Goal: Information Seeking & Learning: Learn about a topic

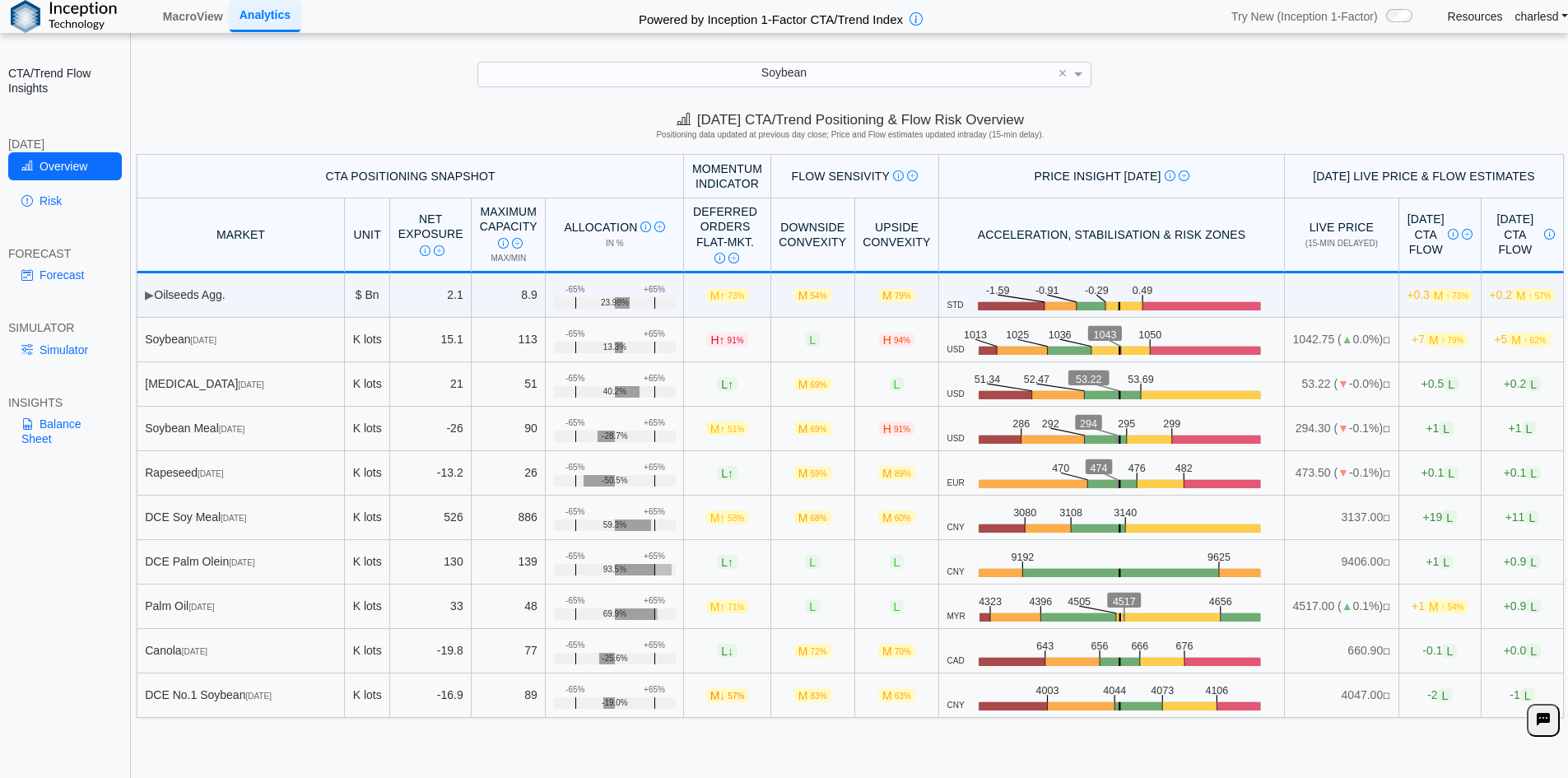
scroll to position [22, 0]
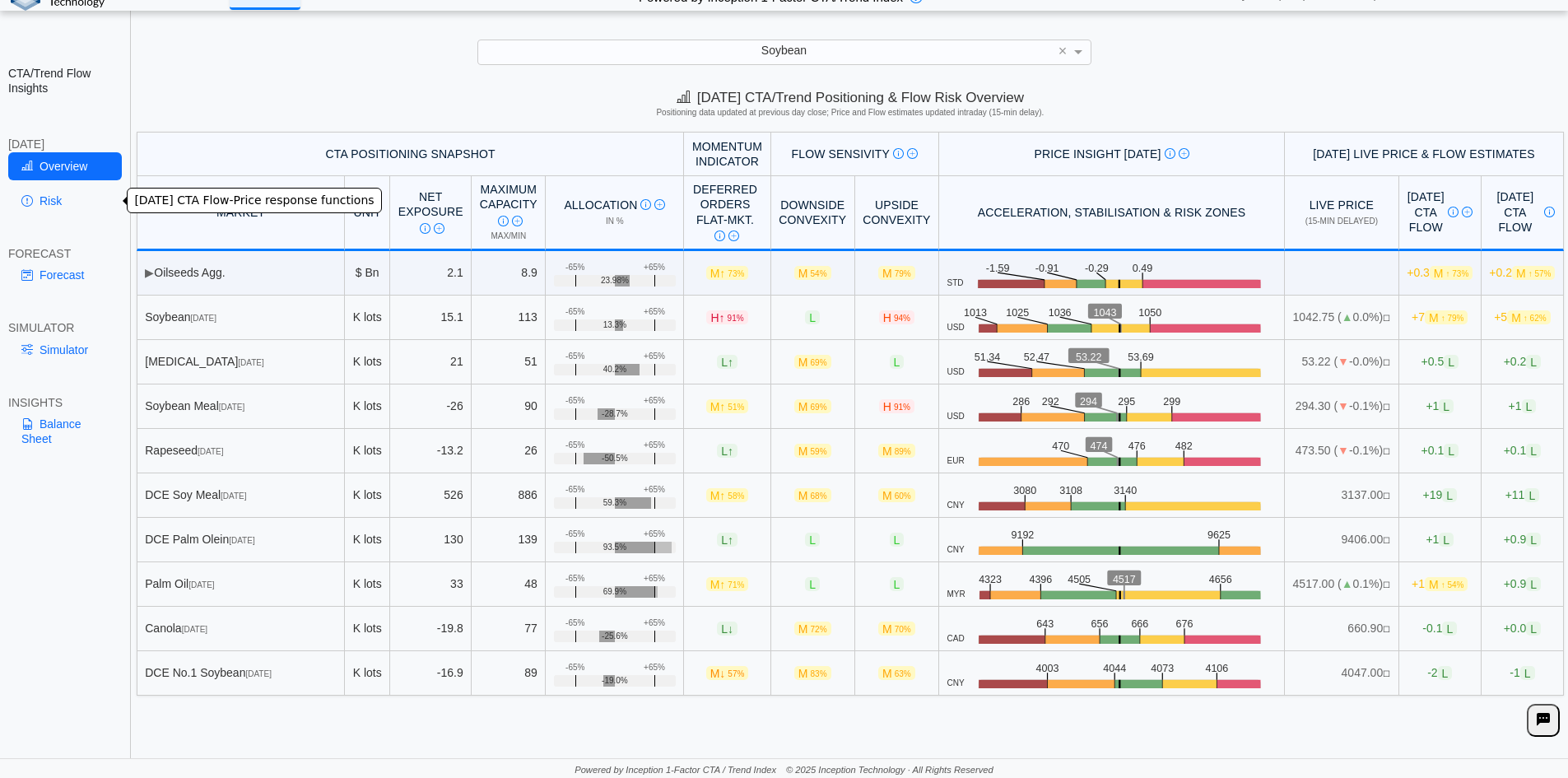
click at [55, 194] on link "Risk" at bounding box center [65, 200] width 114 height 28
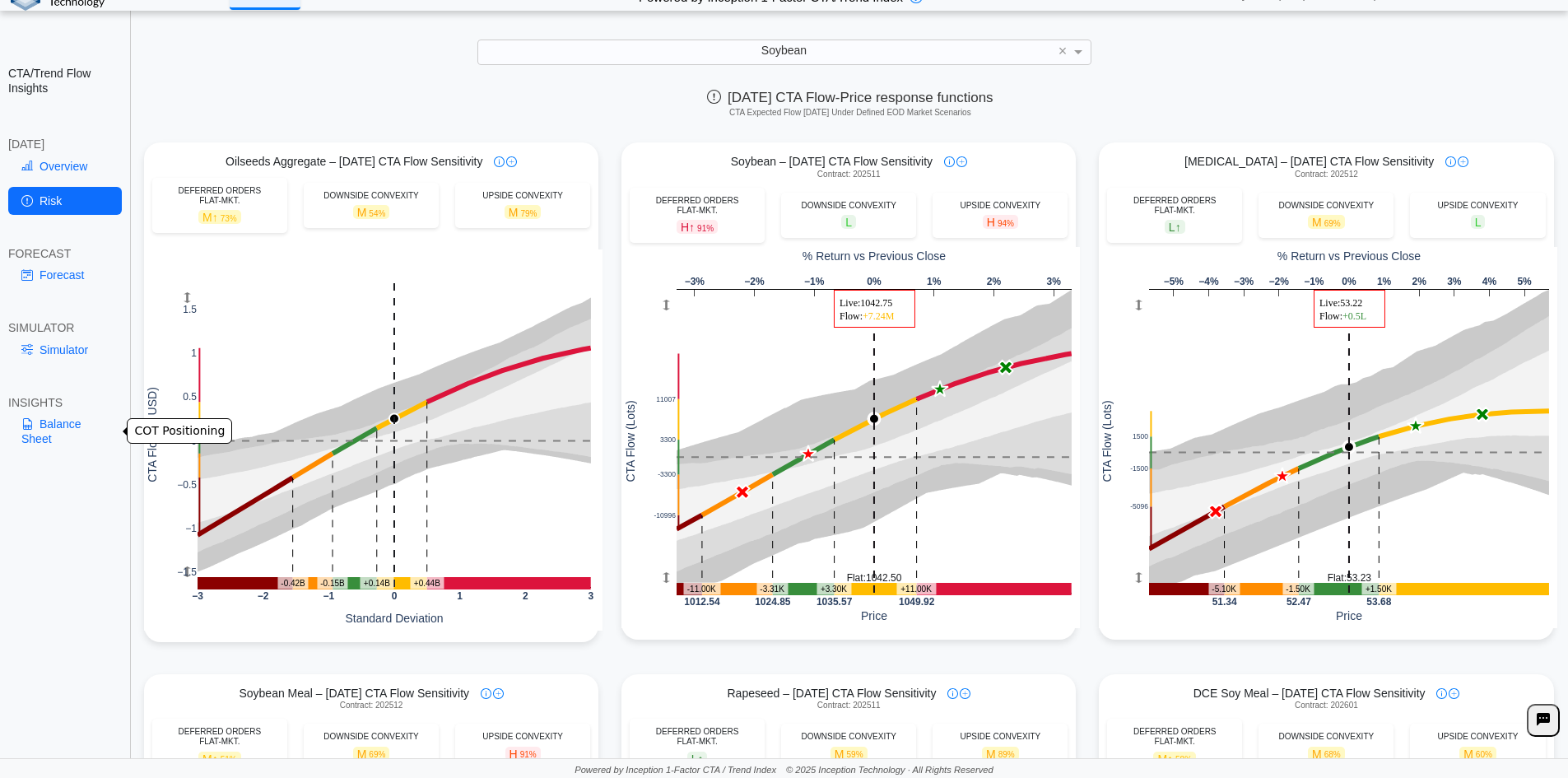
click at [78, 423] on link "Balance Sheet" at bounding box center [65, 431] width 114 height 43
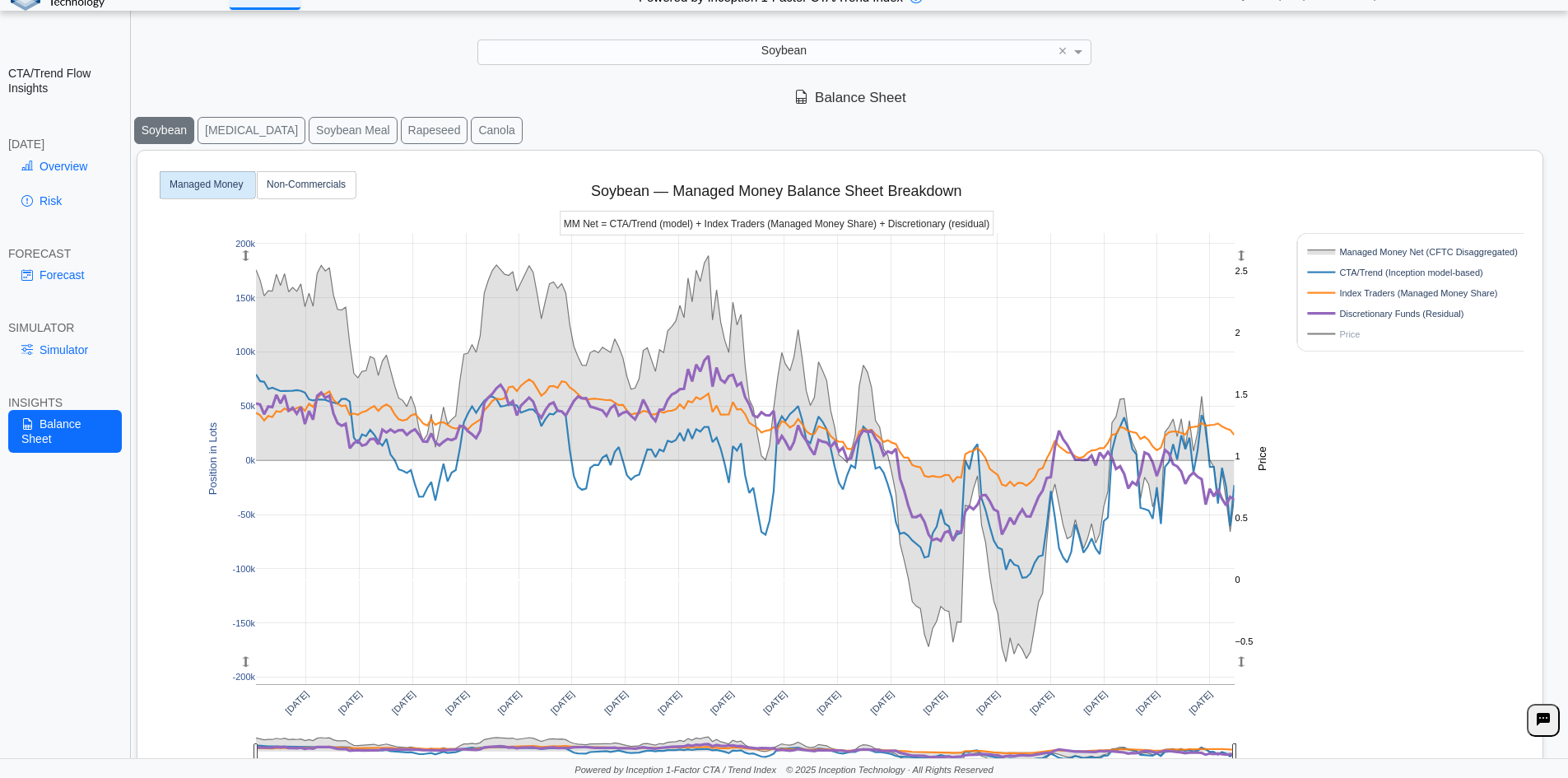
click at [243, 126] on button "[MEDICAL_DATA]" at bounding box center [252, 131] width 108 height 27
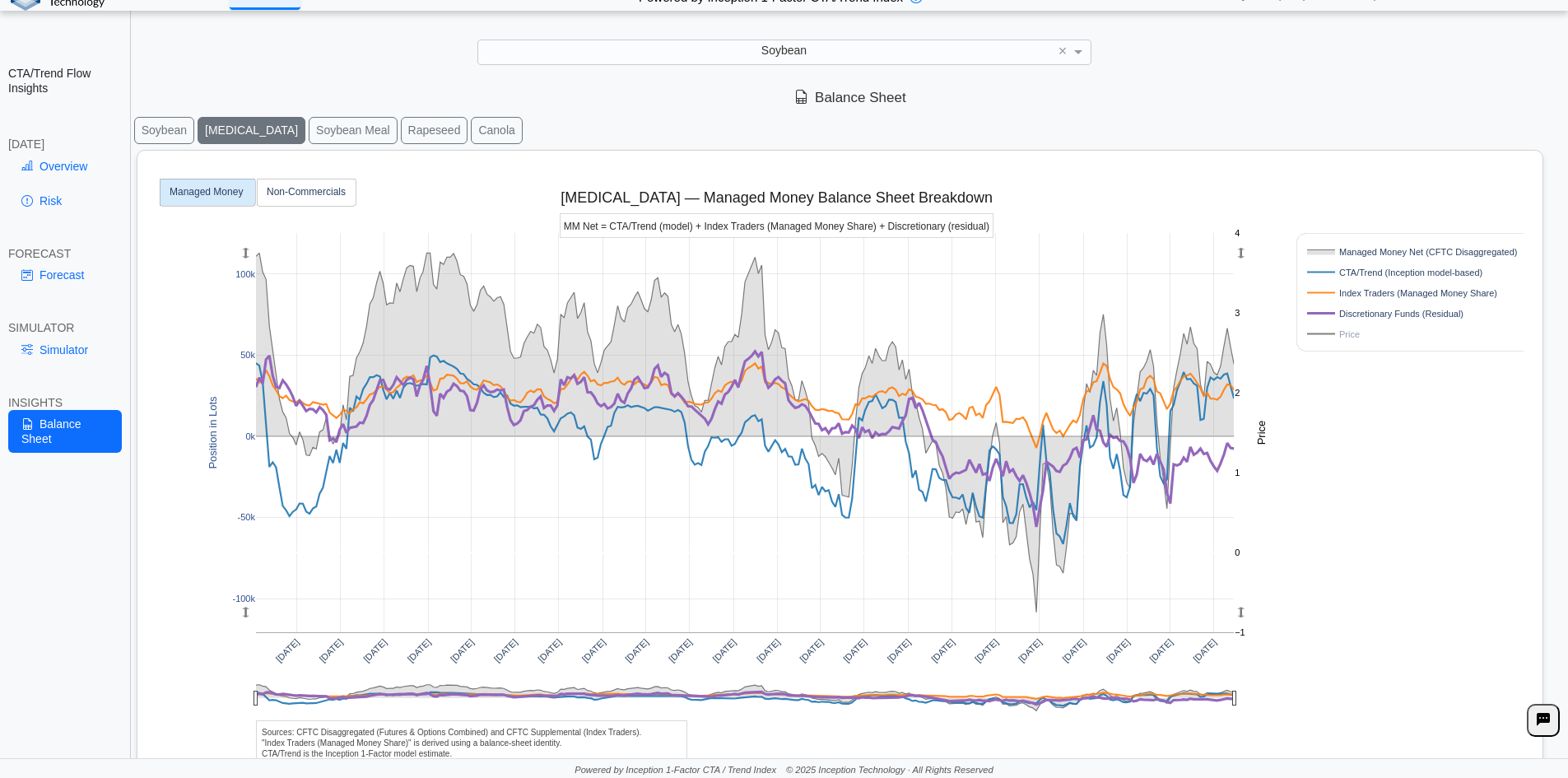
click at [336, 136] on button "Soybean Meal" at bounding box center [354, 131] width 89 height 27
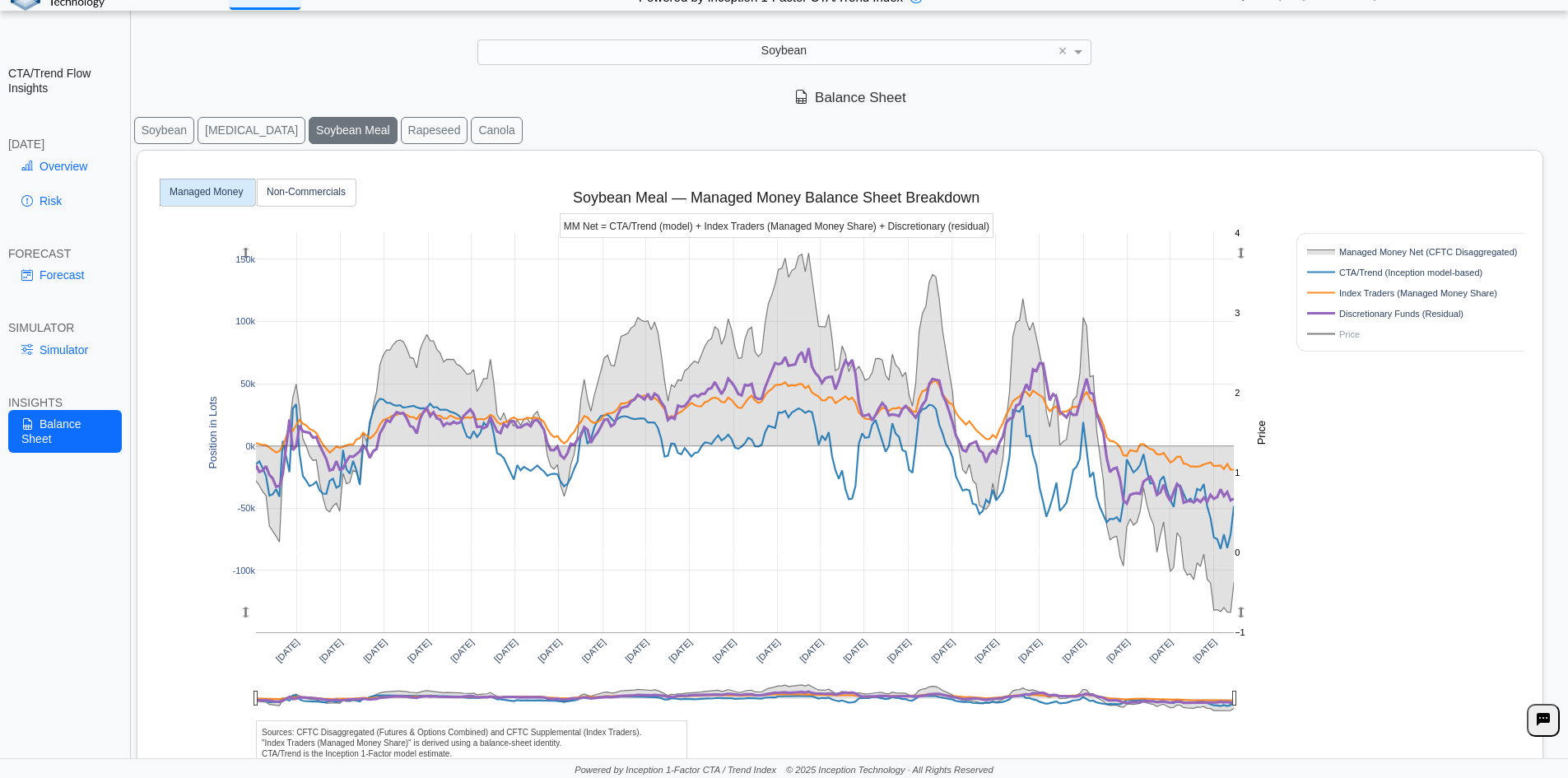
click at [401, 135] on button "Rapeseed" at bounding box center [435, 131] width 67 height 27
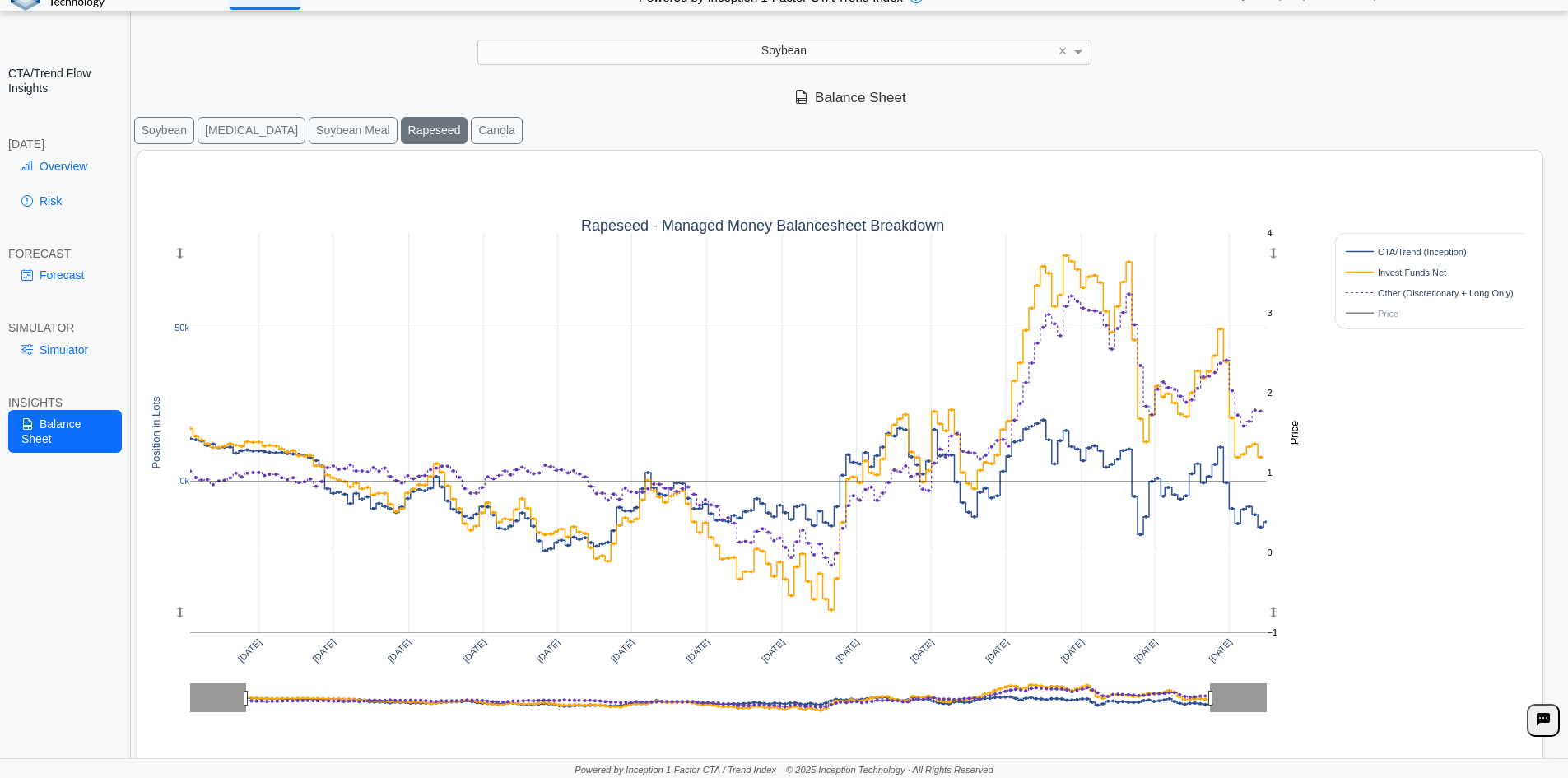
click at [471, 131] on button "Canola" at bounding box center [496, 131] width 51 height 27
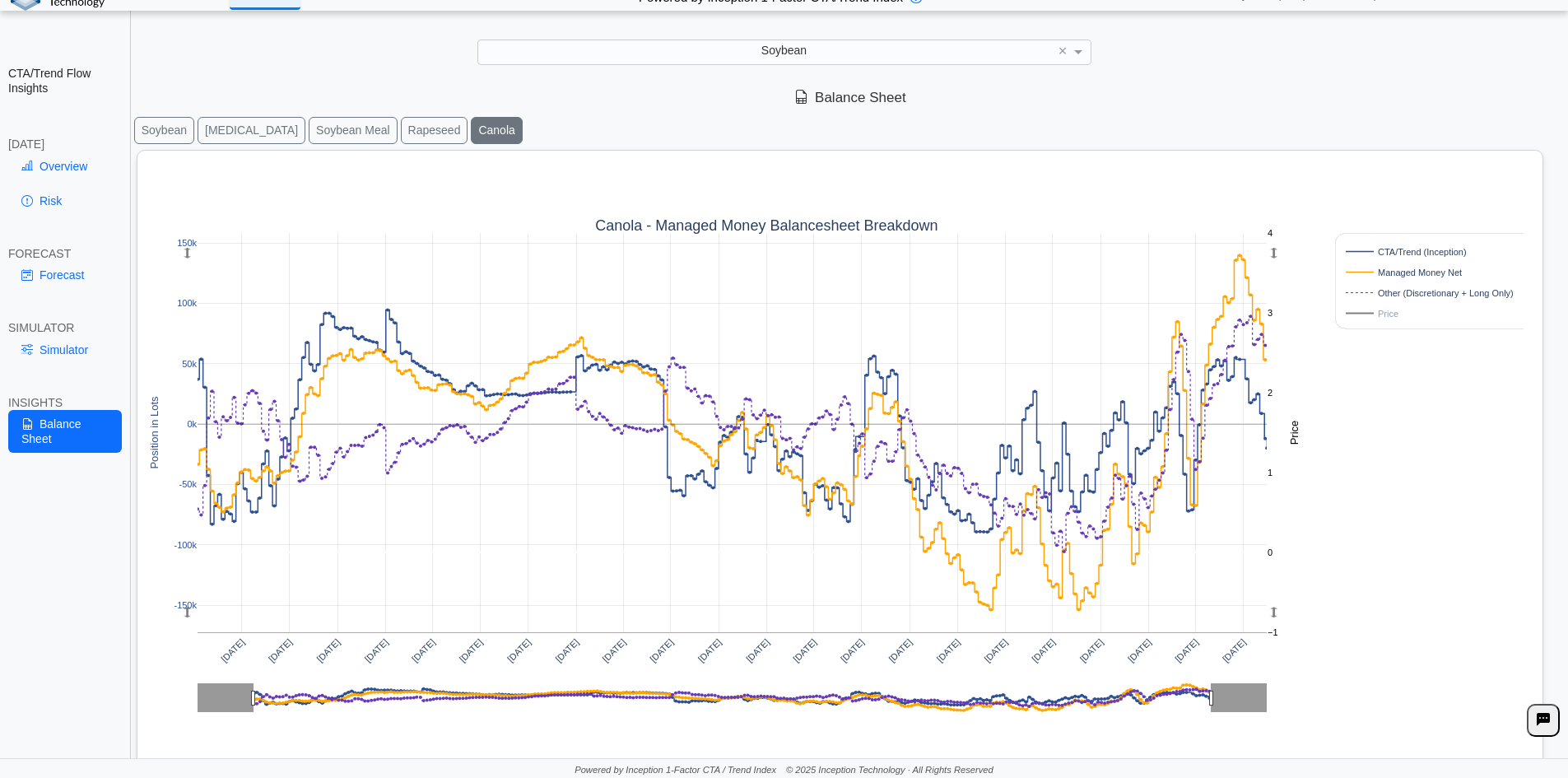
click at [405, 136] on button "Rapeseed" at bounding box center [435, 131] width 67 height 27
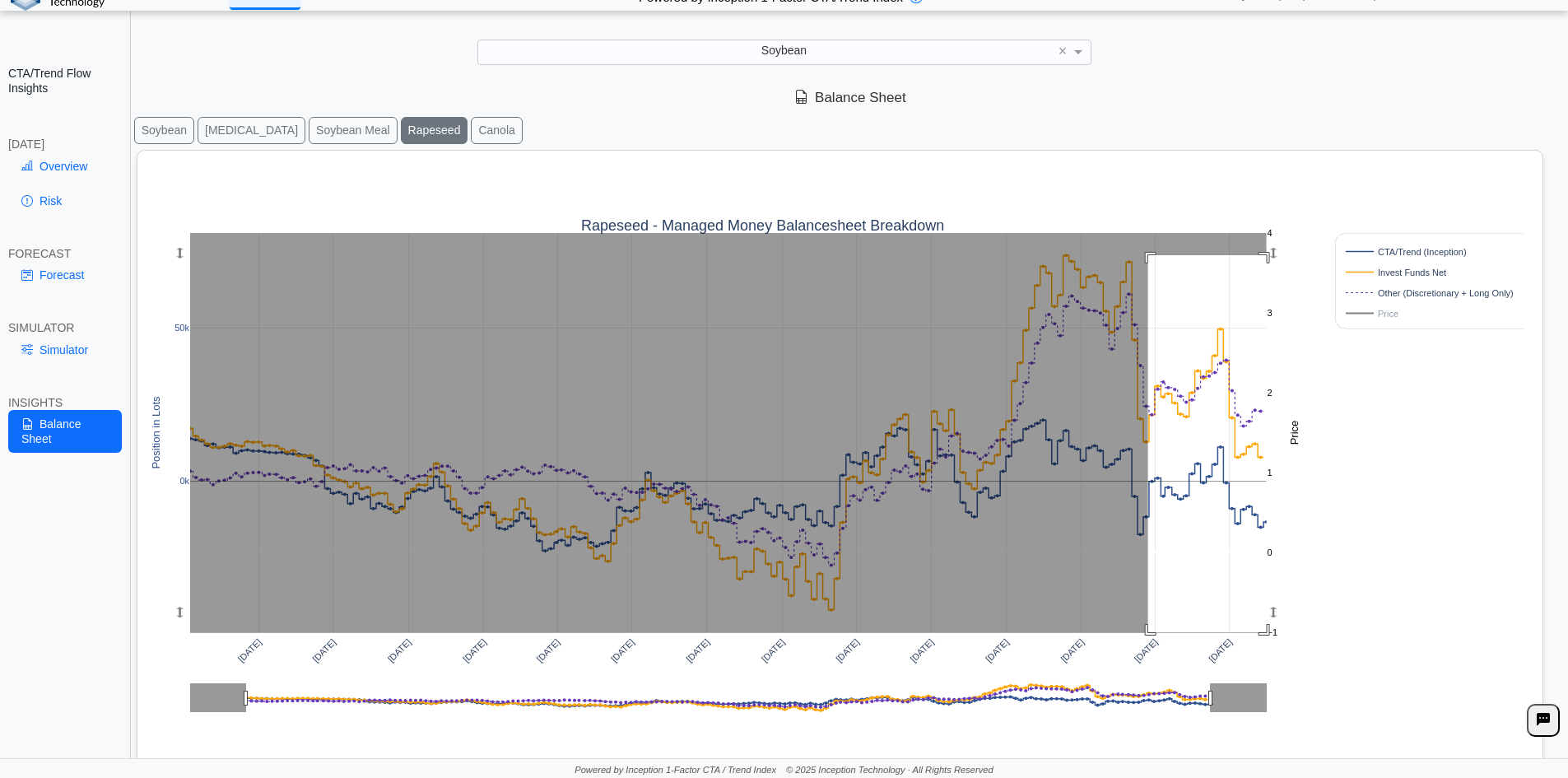
drag, startPoint x: 1149, startPoint y: 255, endPoint x: 1374, endPoint y: 638, distance: 444.2
click at [1374, 638] on div "[DATE] [DATE] [DATE] [DATE] [DATE] [DATE] [DATE] [DATE] [DATE] [DATE] [DATE] [D…" at bounding box center [834, 493] width 1379 height 684
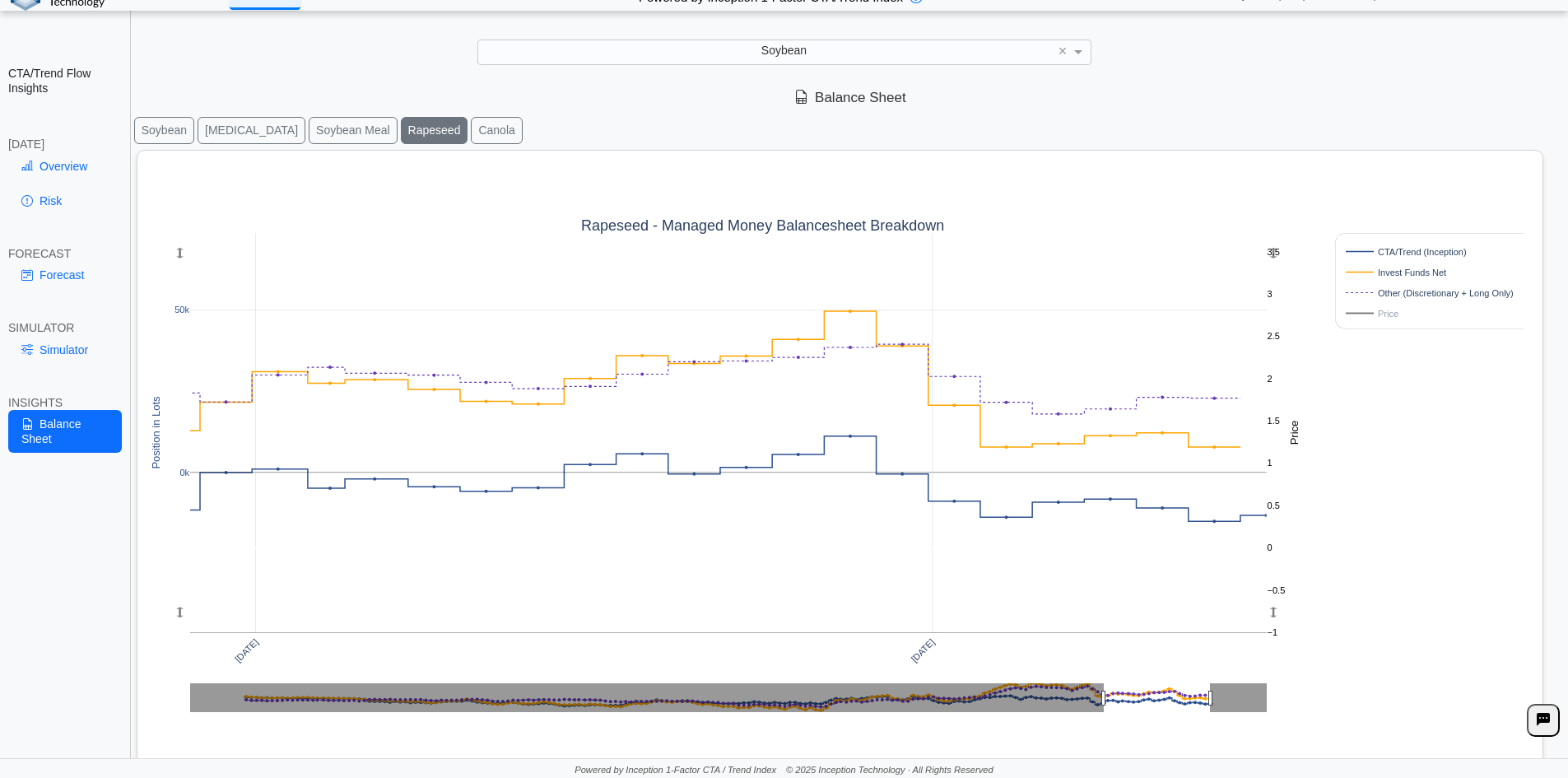
click at [45, 370] on div "Simulator" at bounding box center [65, 353] width 114 height 35
click at [56, 348] on link "Simulator" at bounding box center [65, 349] width 114 height 28
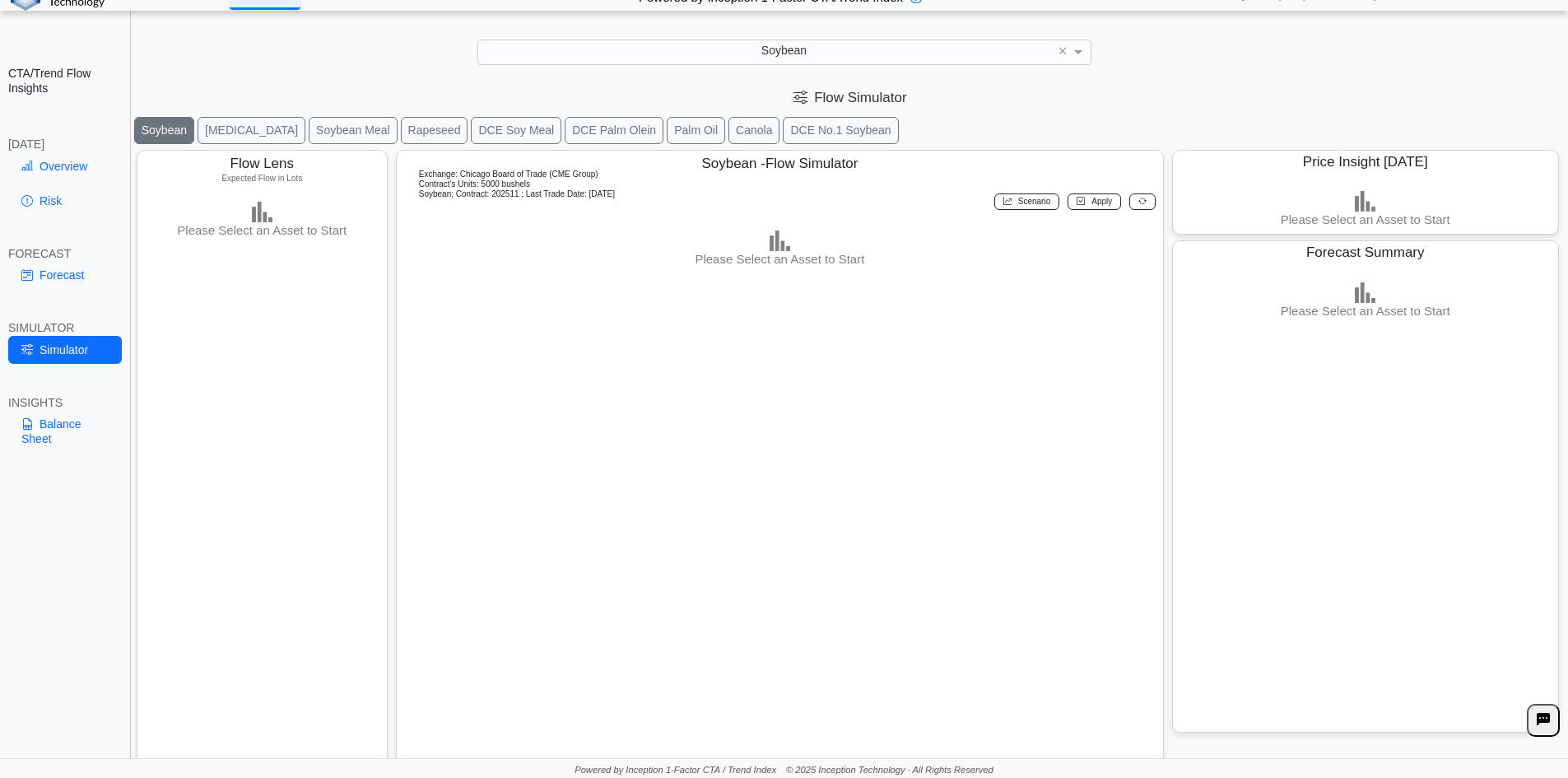
click at [35, 436] on link "Balance Sheet" at bounding box center [65, 431] width 114 height 43
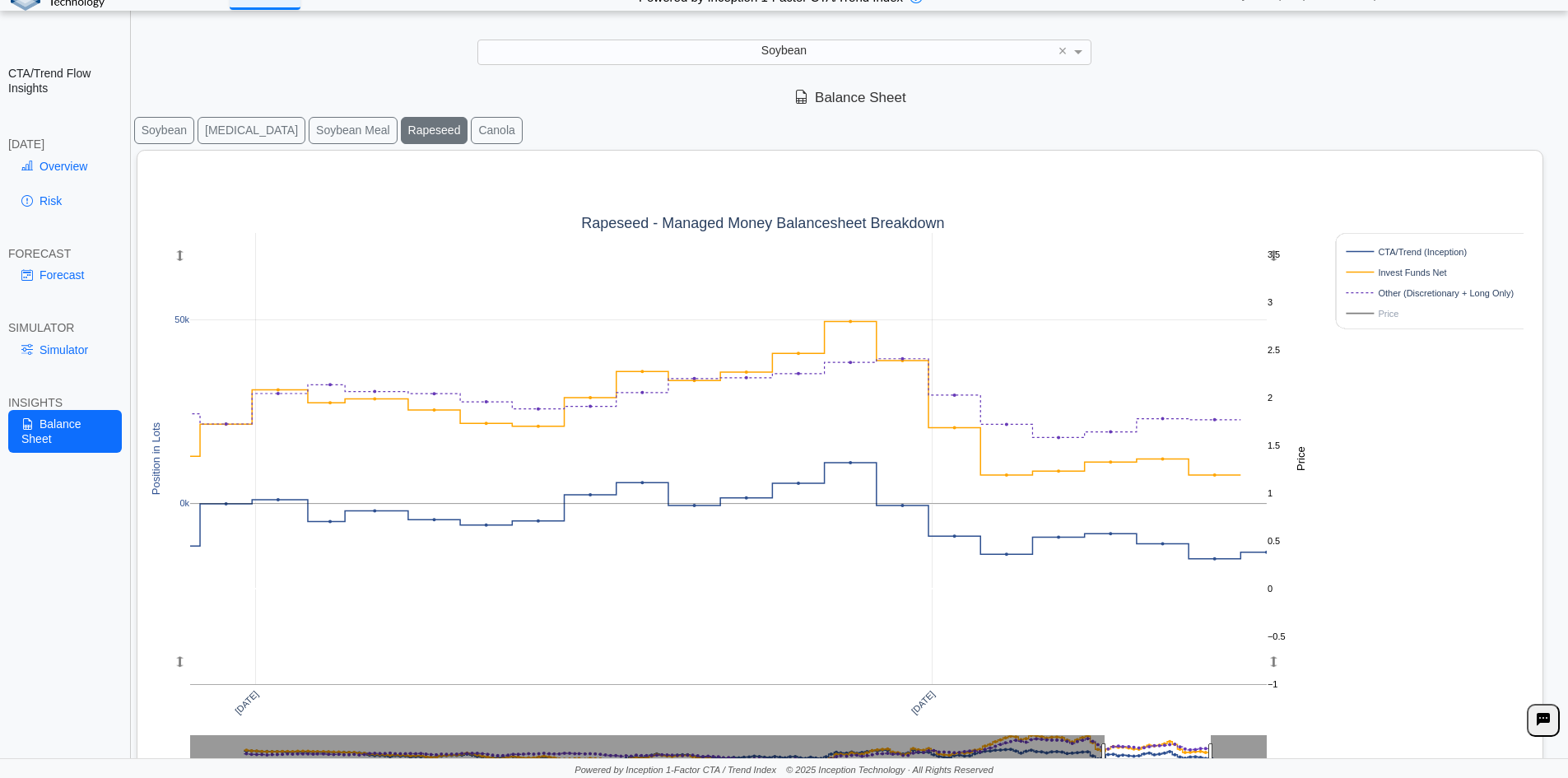
drag, startPoint x: 213, startPoint y: 141, endPoint x: 221, endPoint y: 121, distance: 21.5
click at [215, 131] on button "[MEDICAL_DATA]" at bounding box center [252, 131] width 108 height 27
click at [224, 121] on button "[MEDICAL_DATA]" at bounding box center [252, 131] width 108 height 27
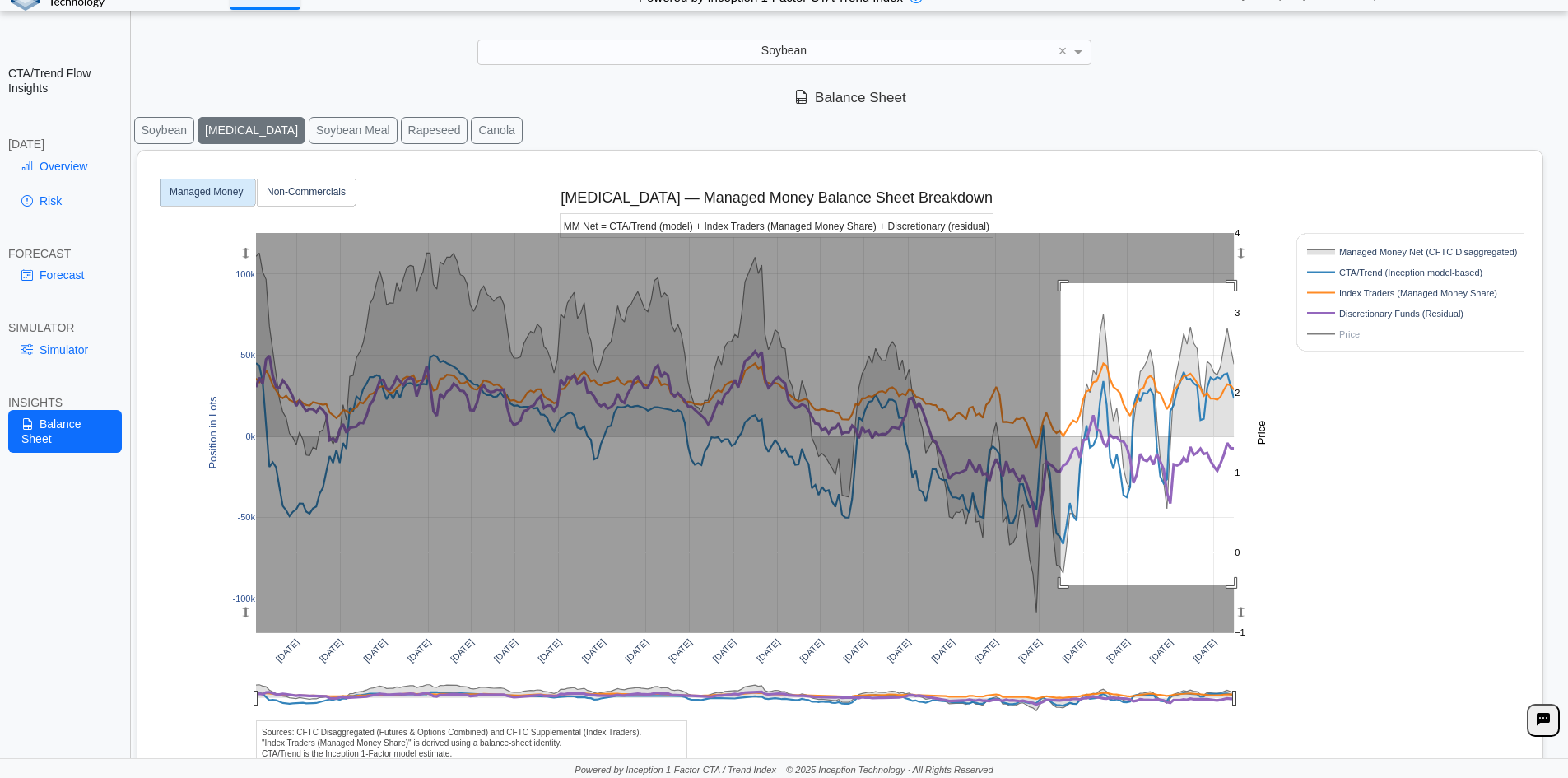
drag, startPoint x: 1323, startPoint y: 514, endPoint x: 1411, endPoint y: 628, distance: 144.0
click at [1411, 628] on div "[DATE] [DATE] [DATE] [DATE] [DATE] [DATE] [DATE] [DATE] [DATE] [DATE] [DATE] [D…" at bounding box center [834, 493] width 1379 height 684
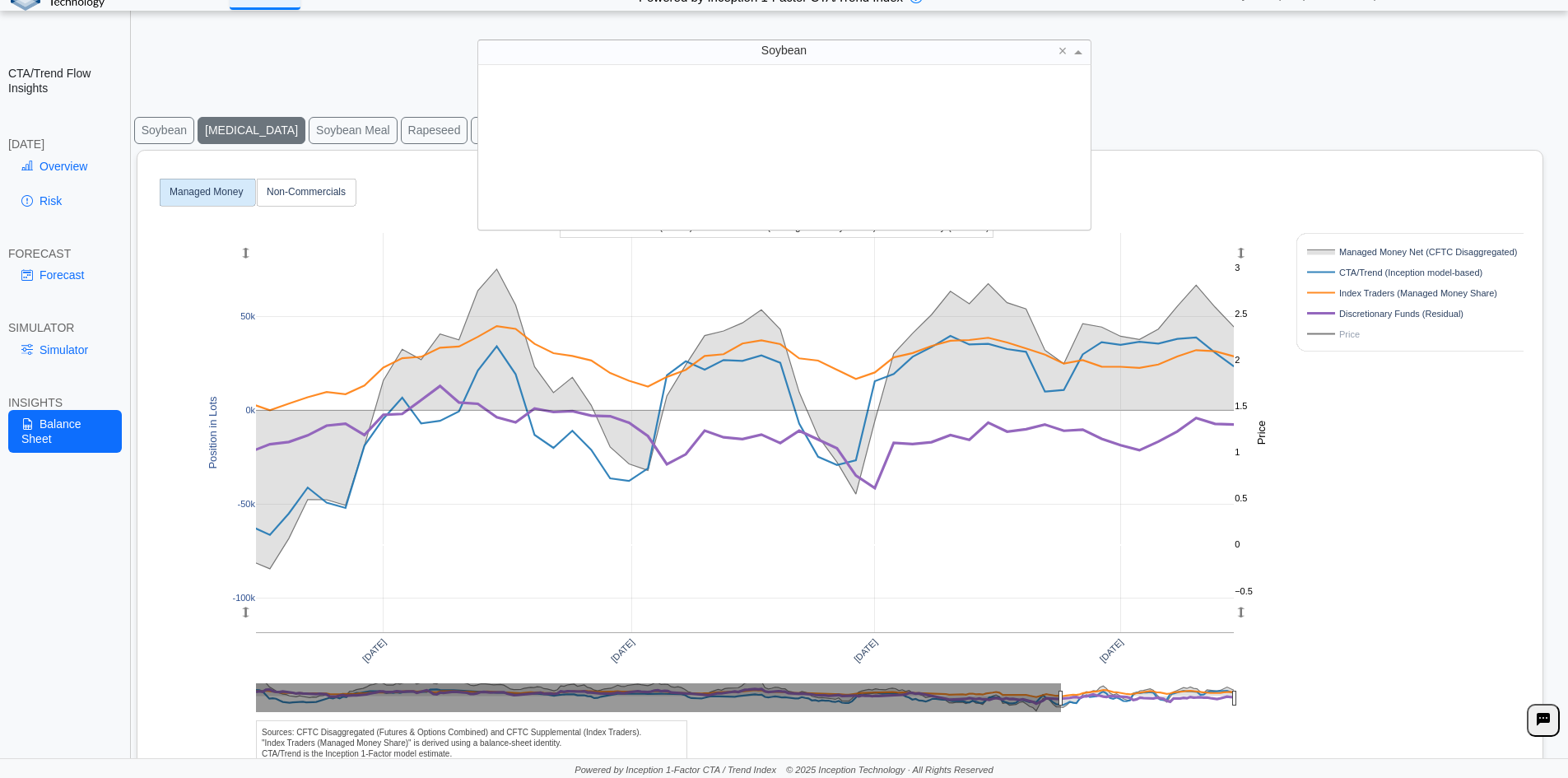
click at [718, 46] on div "Soybean" at bounding box center [784, 51] width 612 height 23
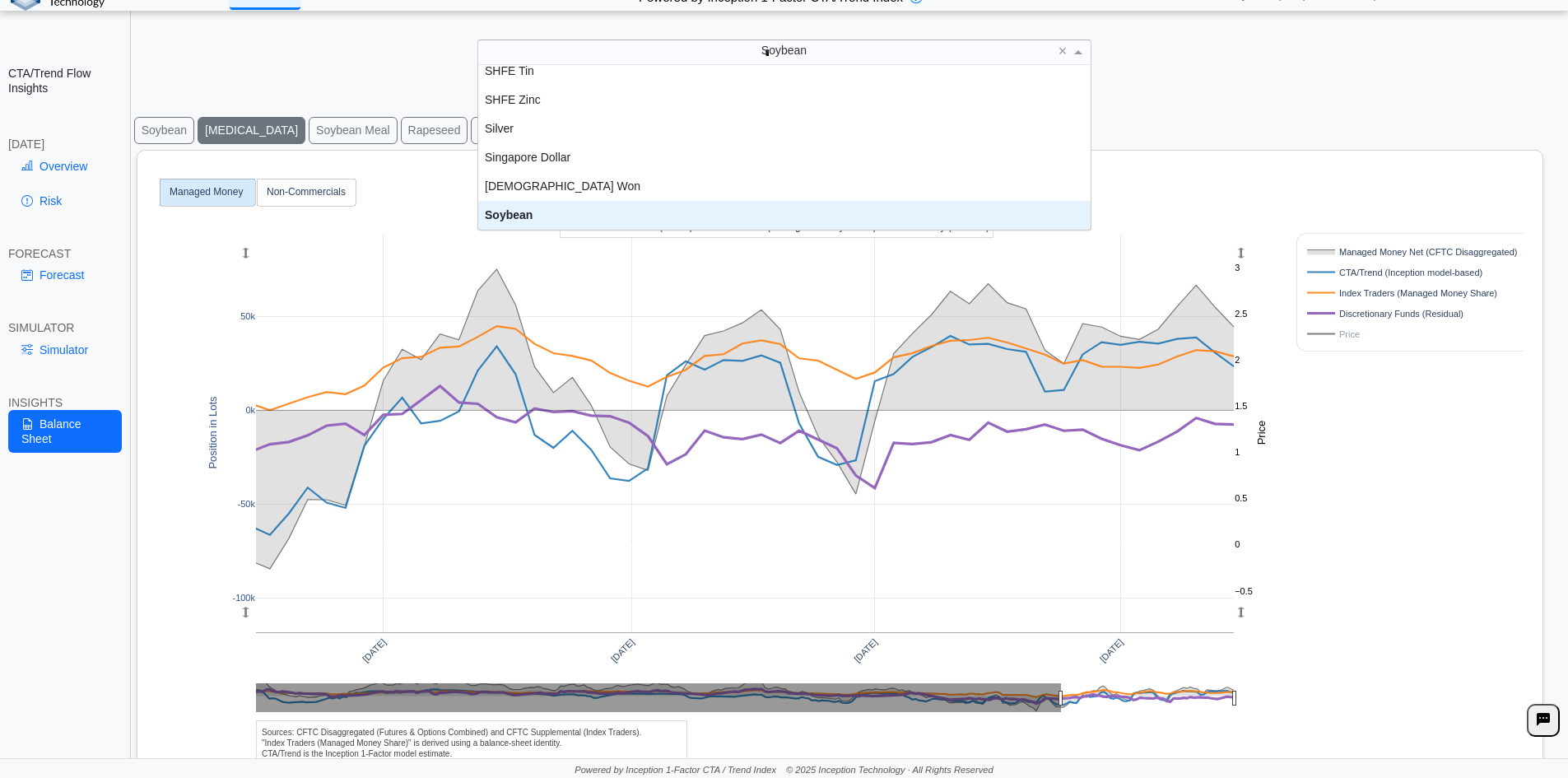
scroll to position [0, 0]
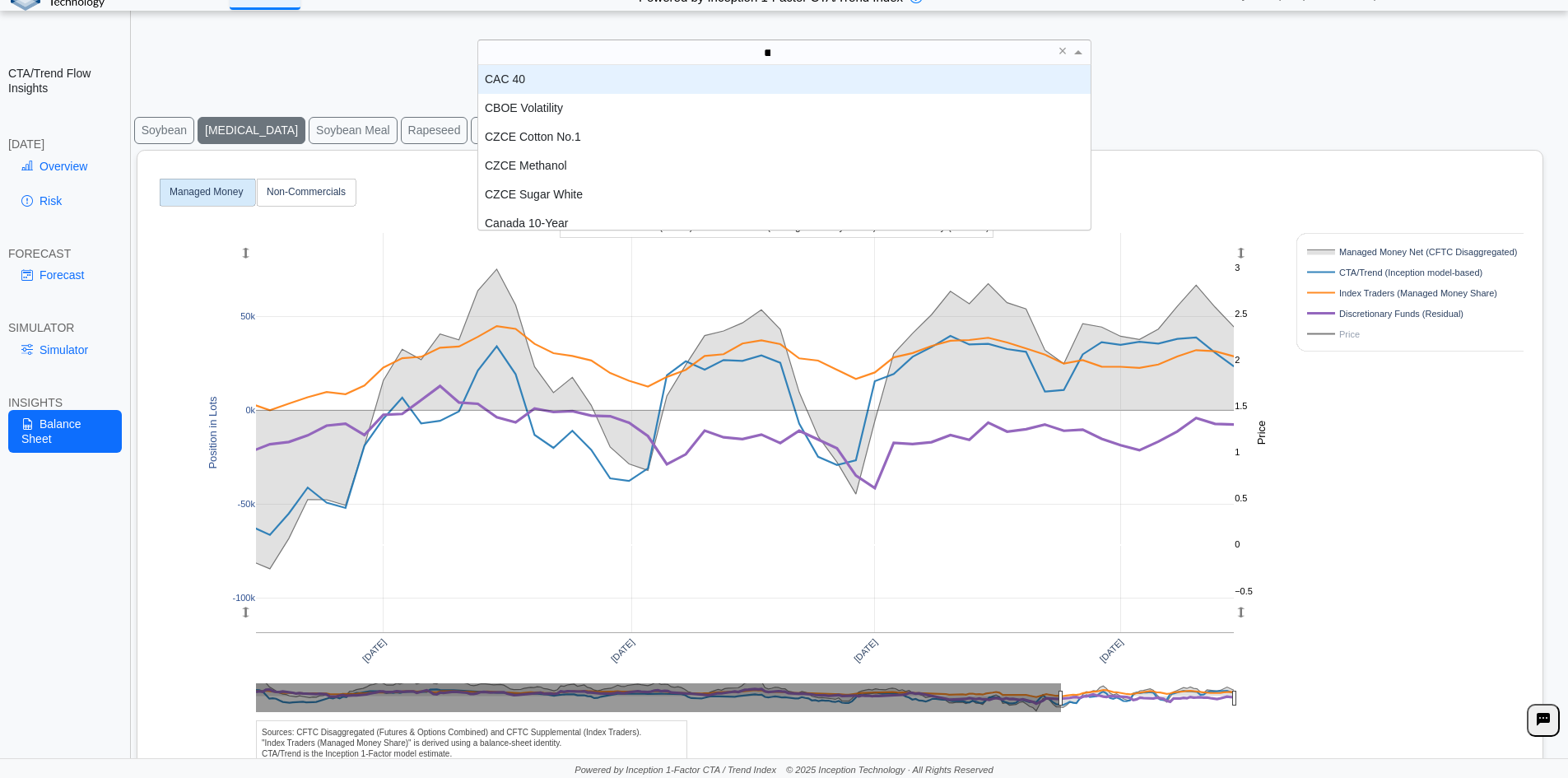
type input "***"
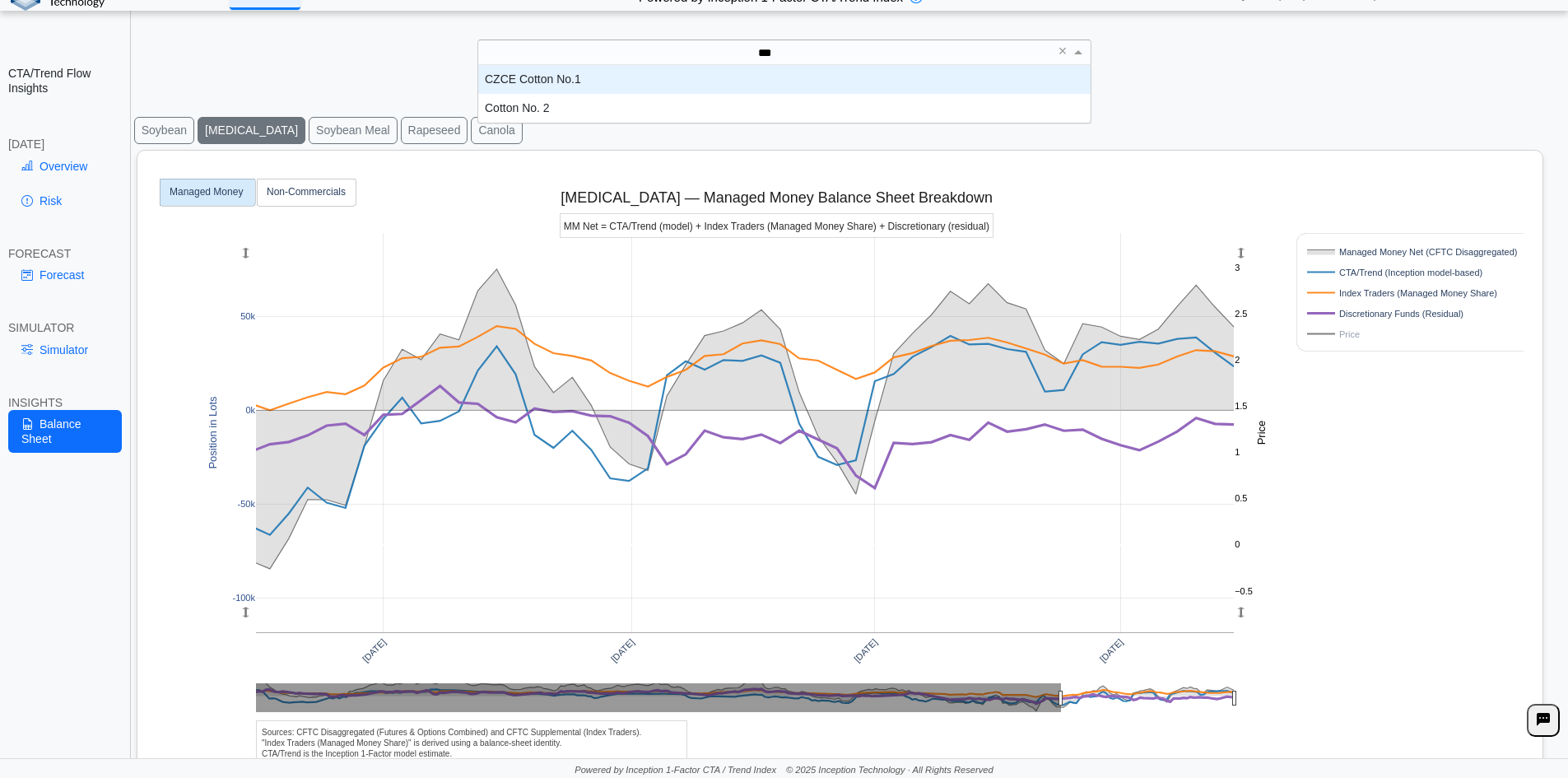
scroll to position [45, 600]
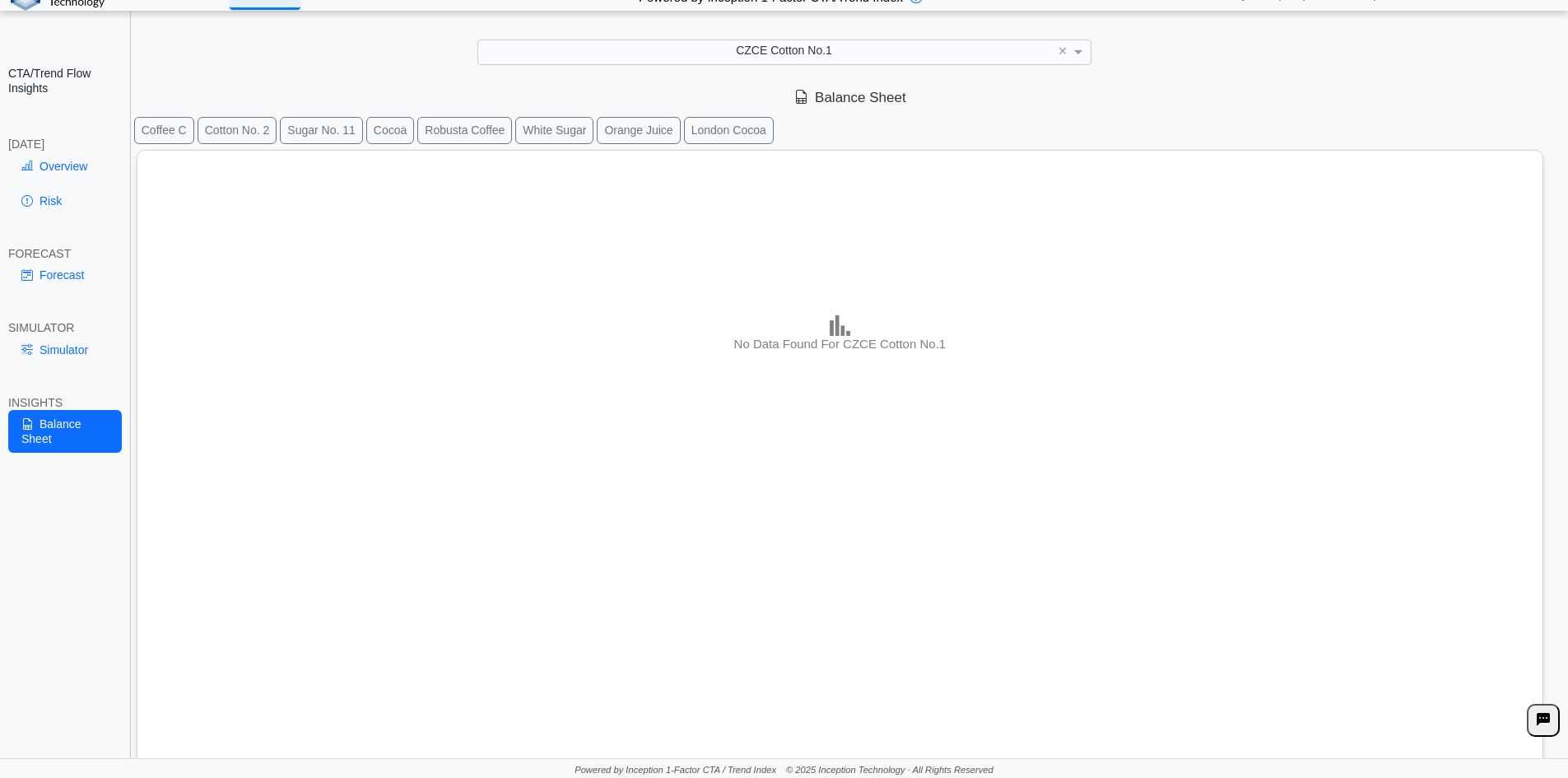
click at [167, 120] on button "Coffee C" at bounding box center [163, 131] width 60 height 27
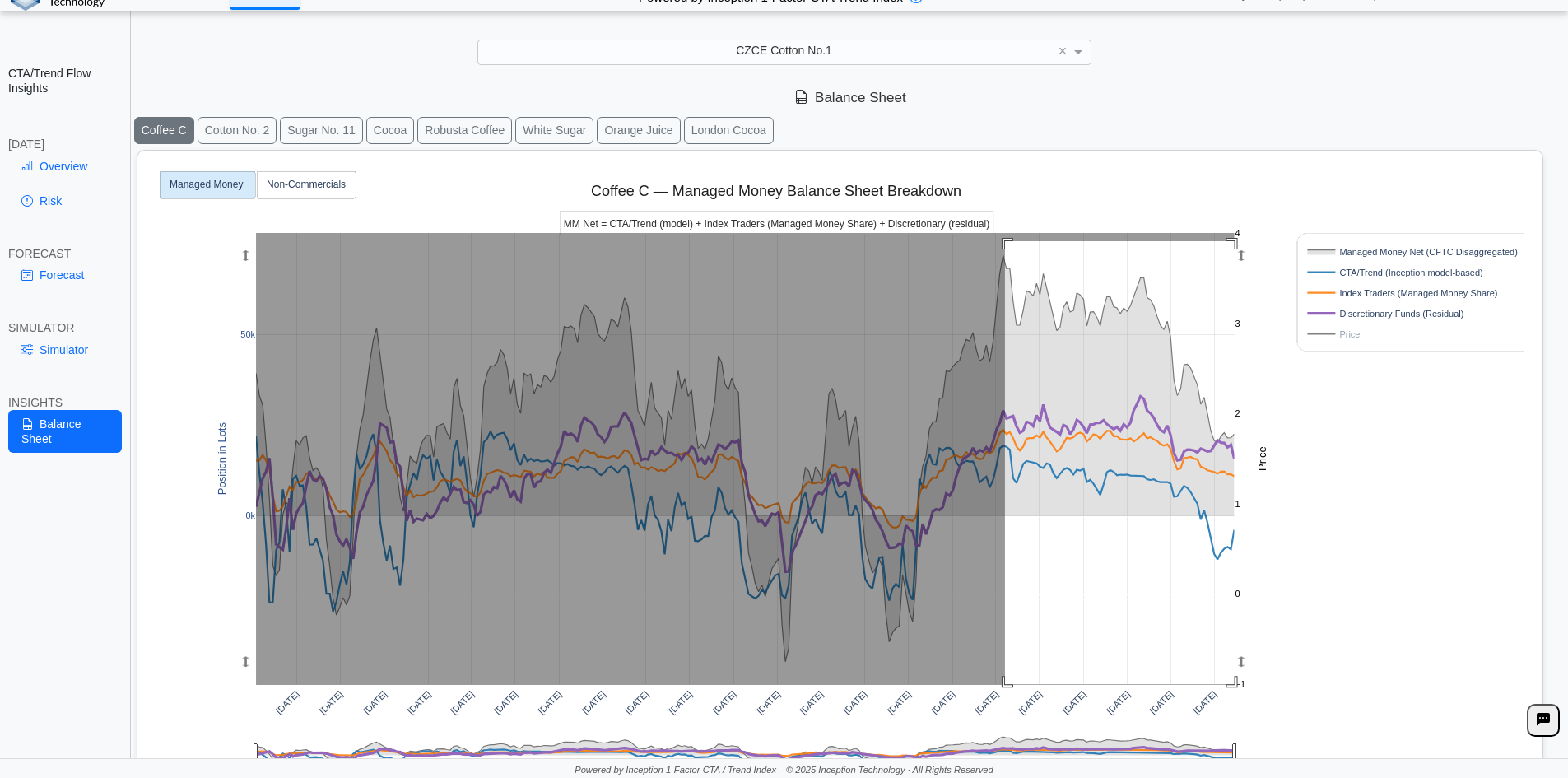
drag, startPoint x: 1005, startPoint y: 241, endPoint x: 1357, endPoint y: 762, distance: 628.8
click at [1357, 762] on div "**********" at bounding box center [784, 378] width 1568 height 801
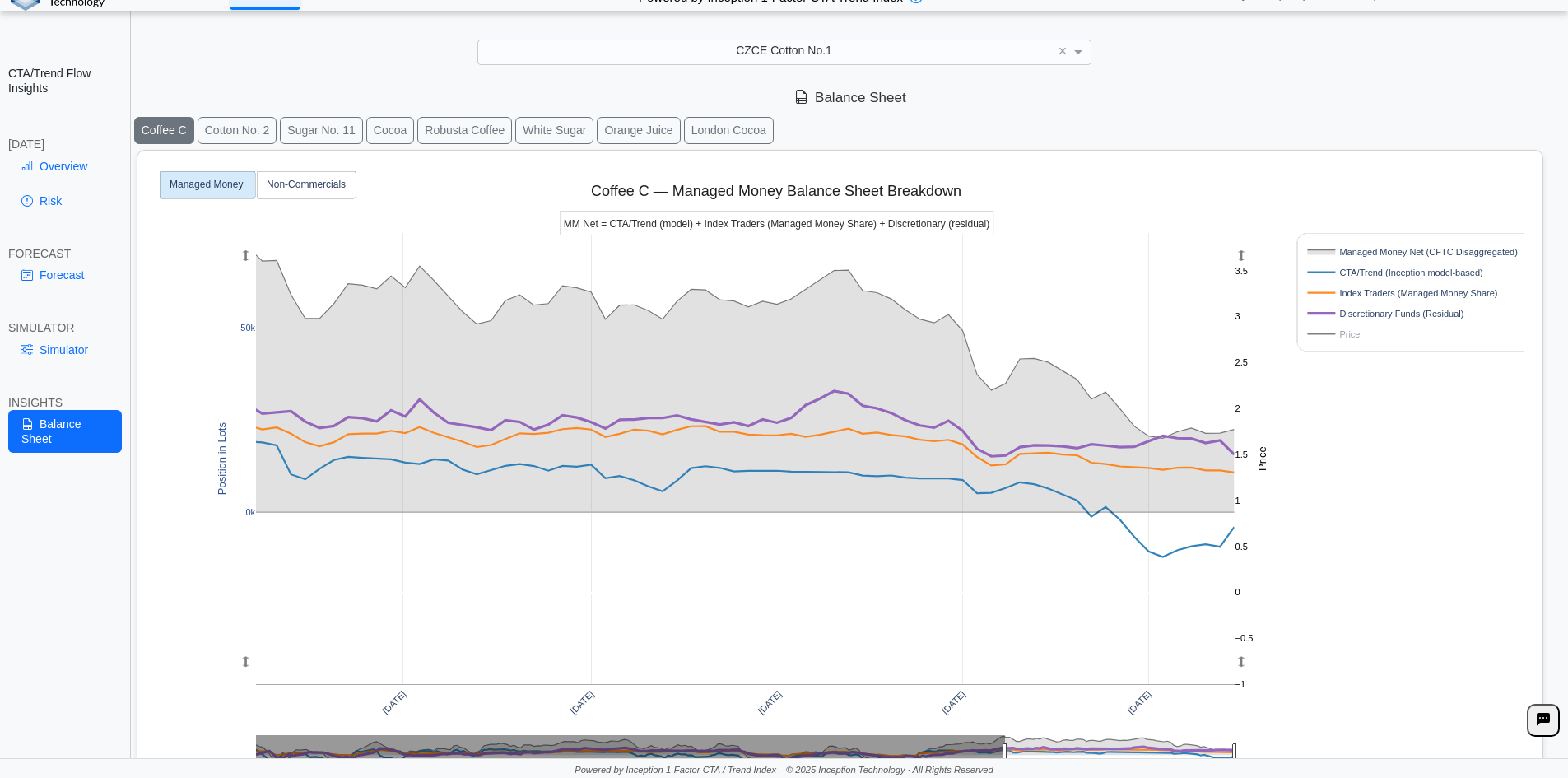
click at [242, 126] on button "Cotton No. 2" at bounding box center [237, 131] width 80 height 27
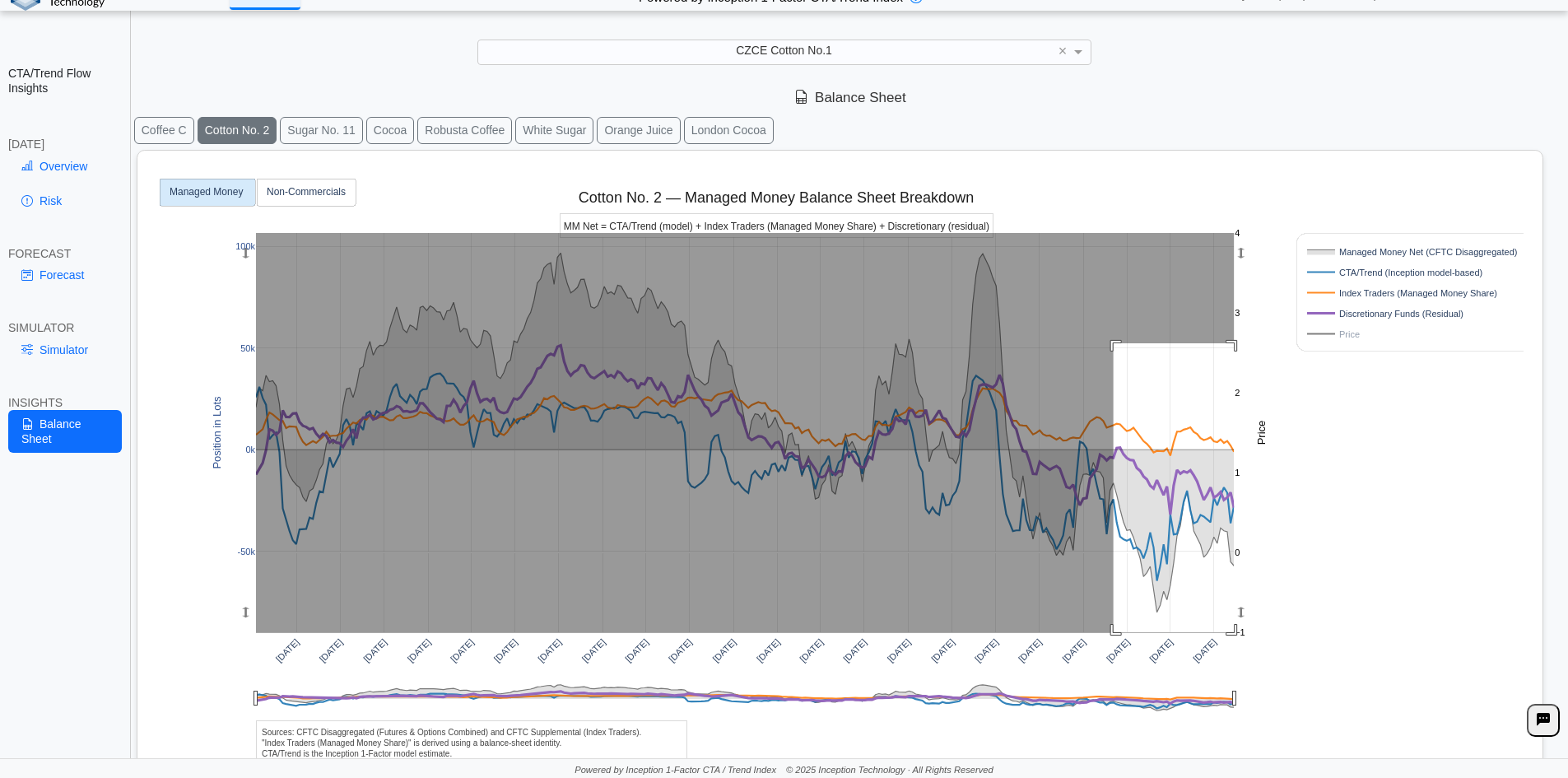
drag, startPoint x: 1114, startPoint y: 344, endPoint x: 1333, endPoint y: 674, distance: 396.1
click at [1332, 685] on div "[DATE] [DATE] [DATE] [DATE] [DATE] [DATE] [DATE] [DATE] [DATE] [DATE] [DATE] [D…" at bounding box center [834, 493] width 1379 height 684
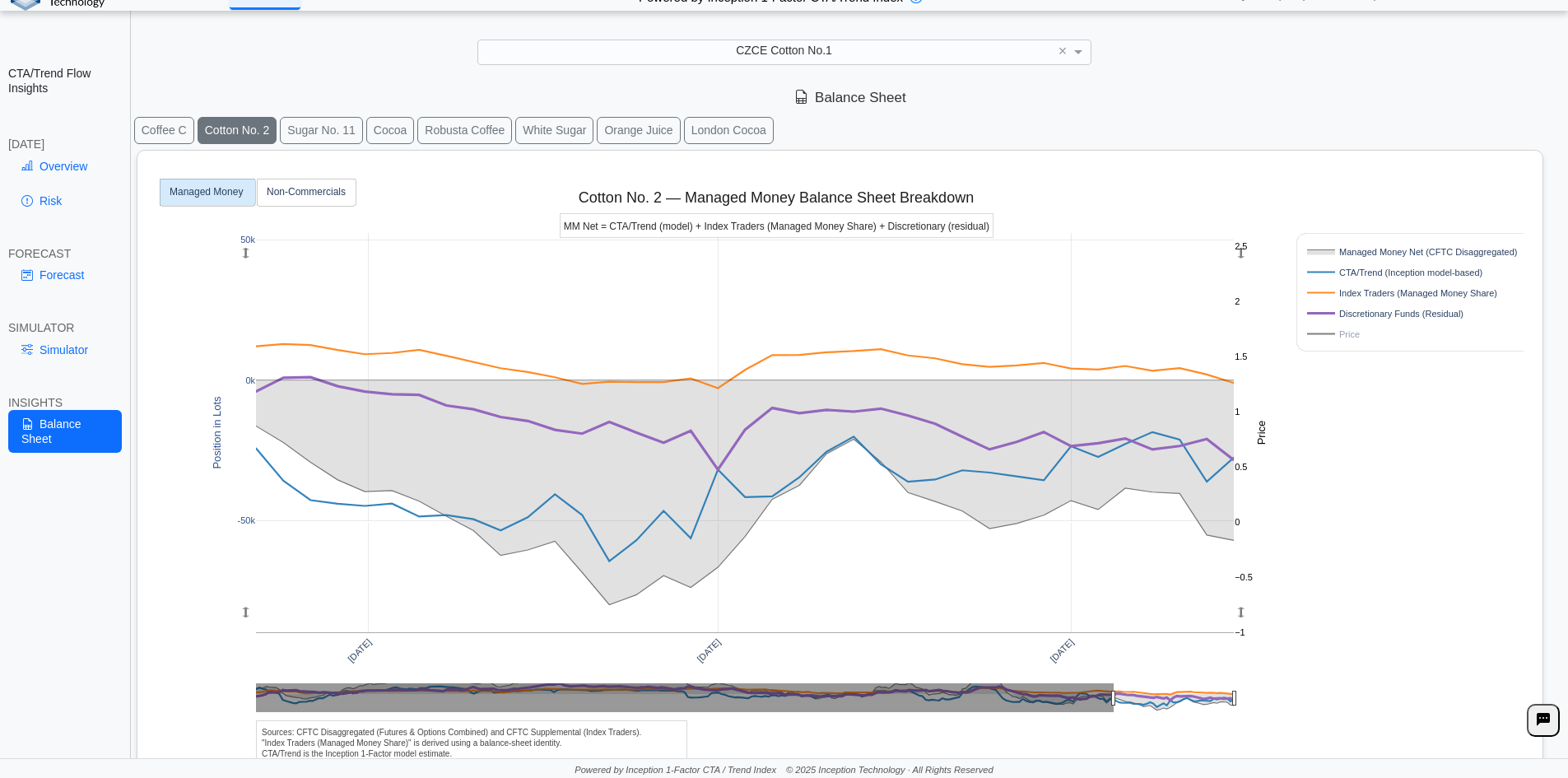
click at [332, 131] on button "Sugar No. 11" at bounding box center [321, 131] width 83 height 27
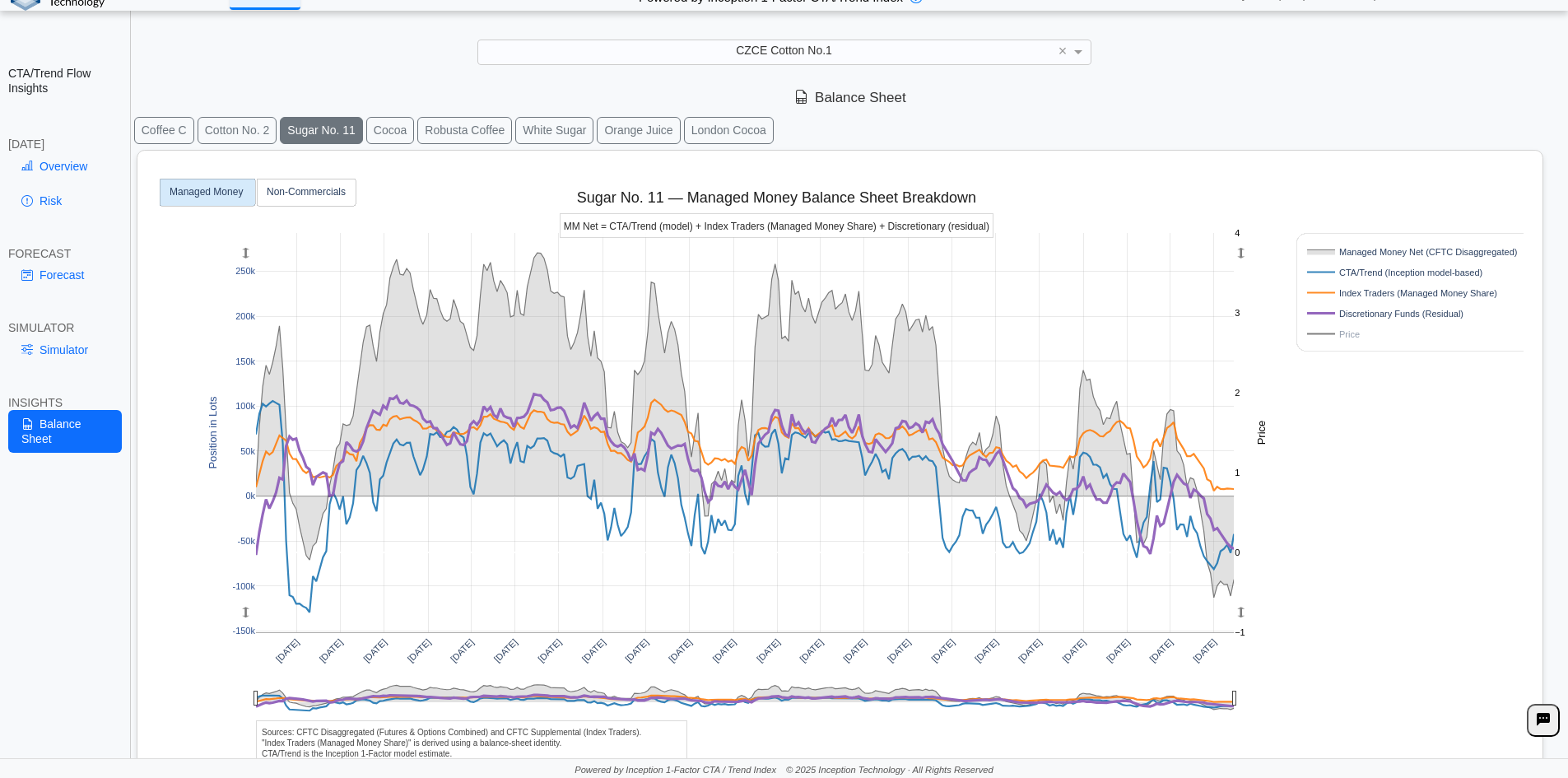
click at [376, 133] on button "Cocoa" at bounding box center [390, 131] width 48 height 27
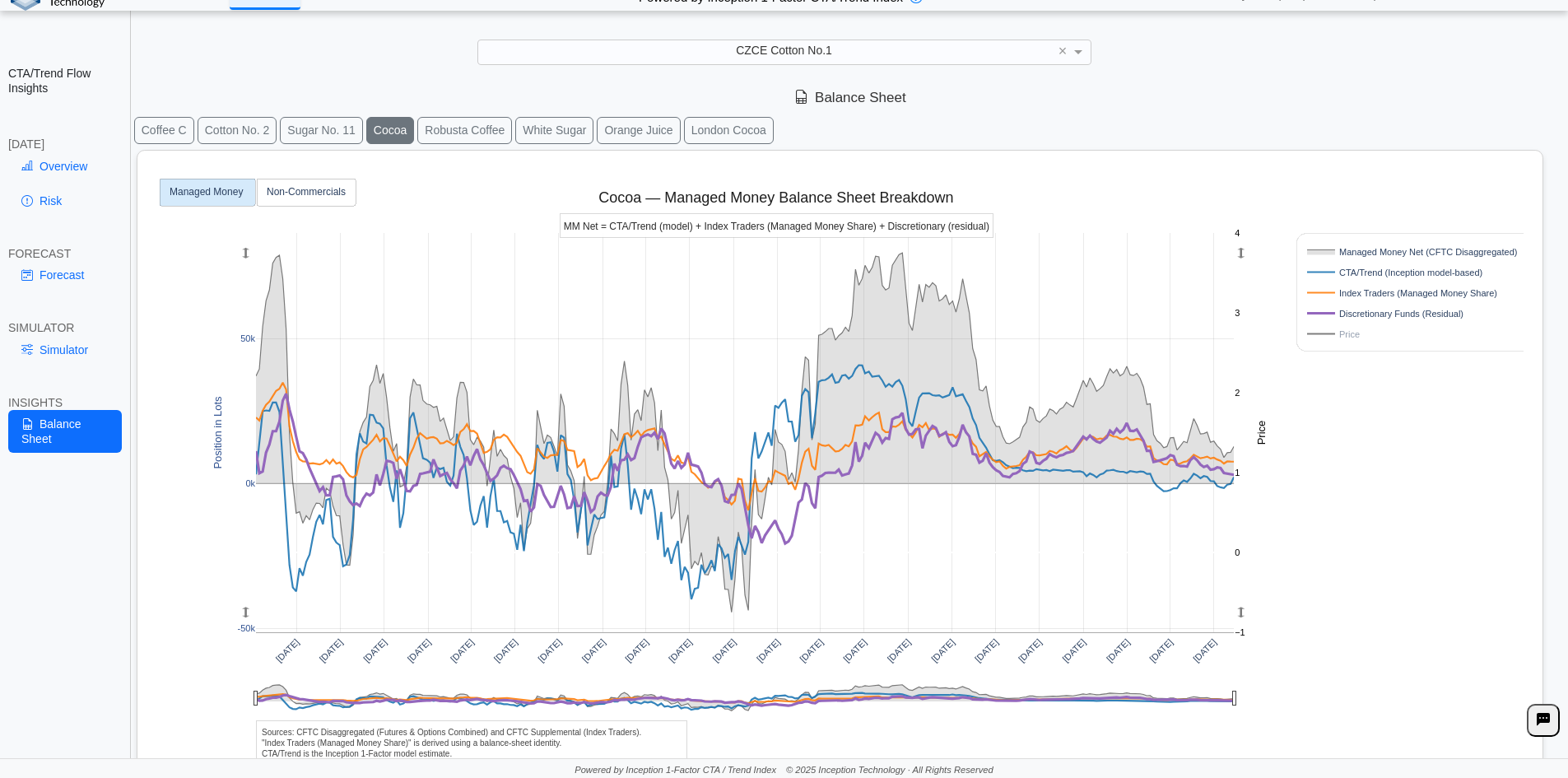
click at [470, 133] on button "Robusta Coffee" at bounding box center [465, 131] width 94 height 27
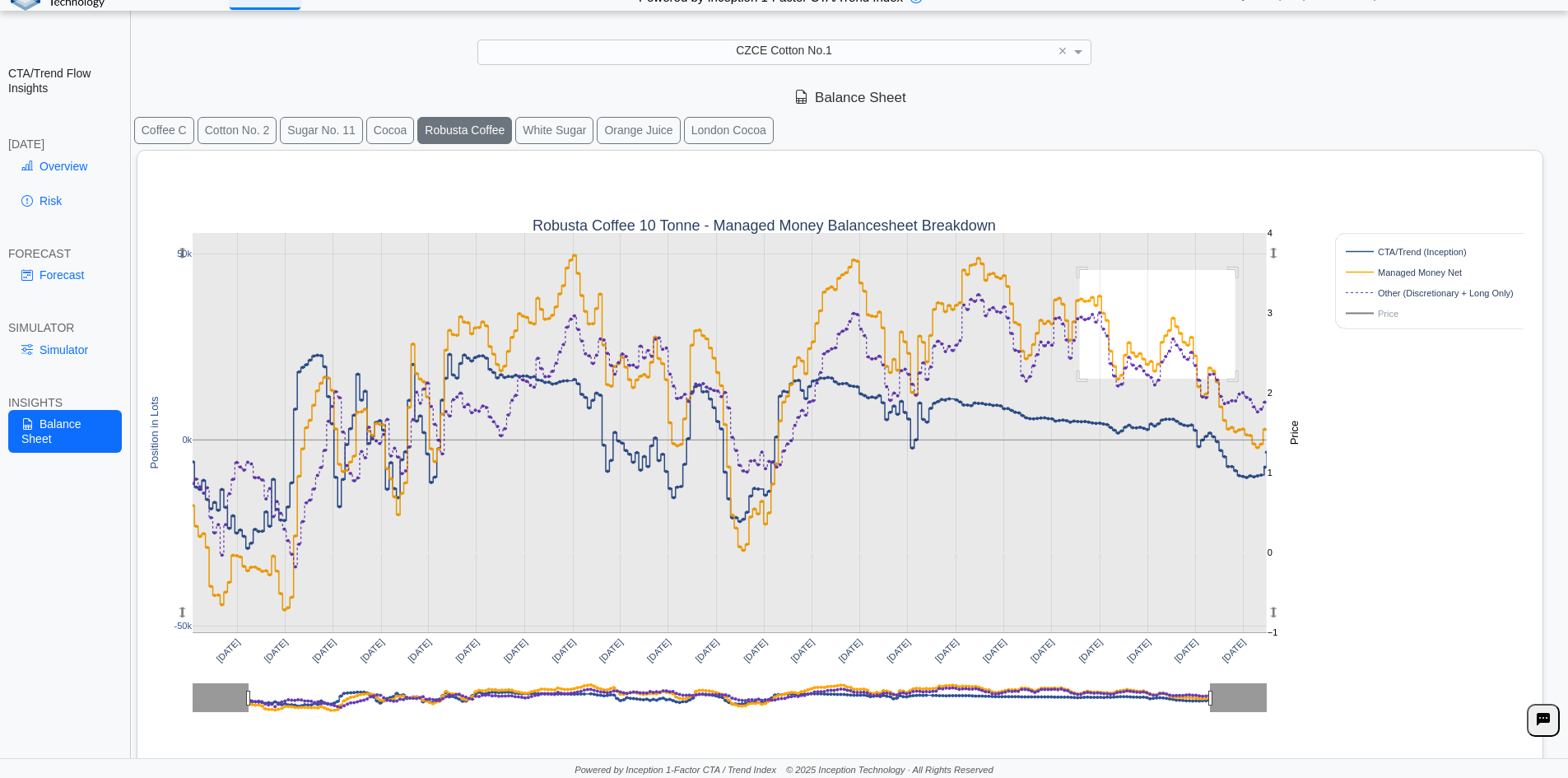
drag, startPoint x: 1121, startPoint y: 306, endPoint x: 1368, endPoint y: 543, distance: 342.3
click at [1418, 551] on div "[DATE] [DATE] [DATE] [DATE] [DATE] [DATE] [DATE] [DATE] [DATE] [DATE] [DATE] [D…" at bounding box center [834, 493] width 1379 height 684
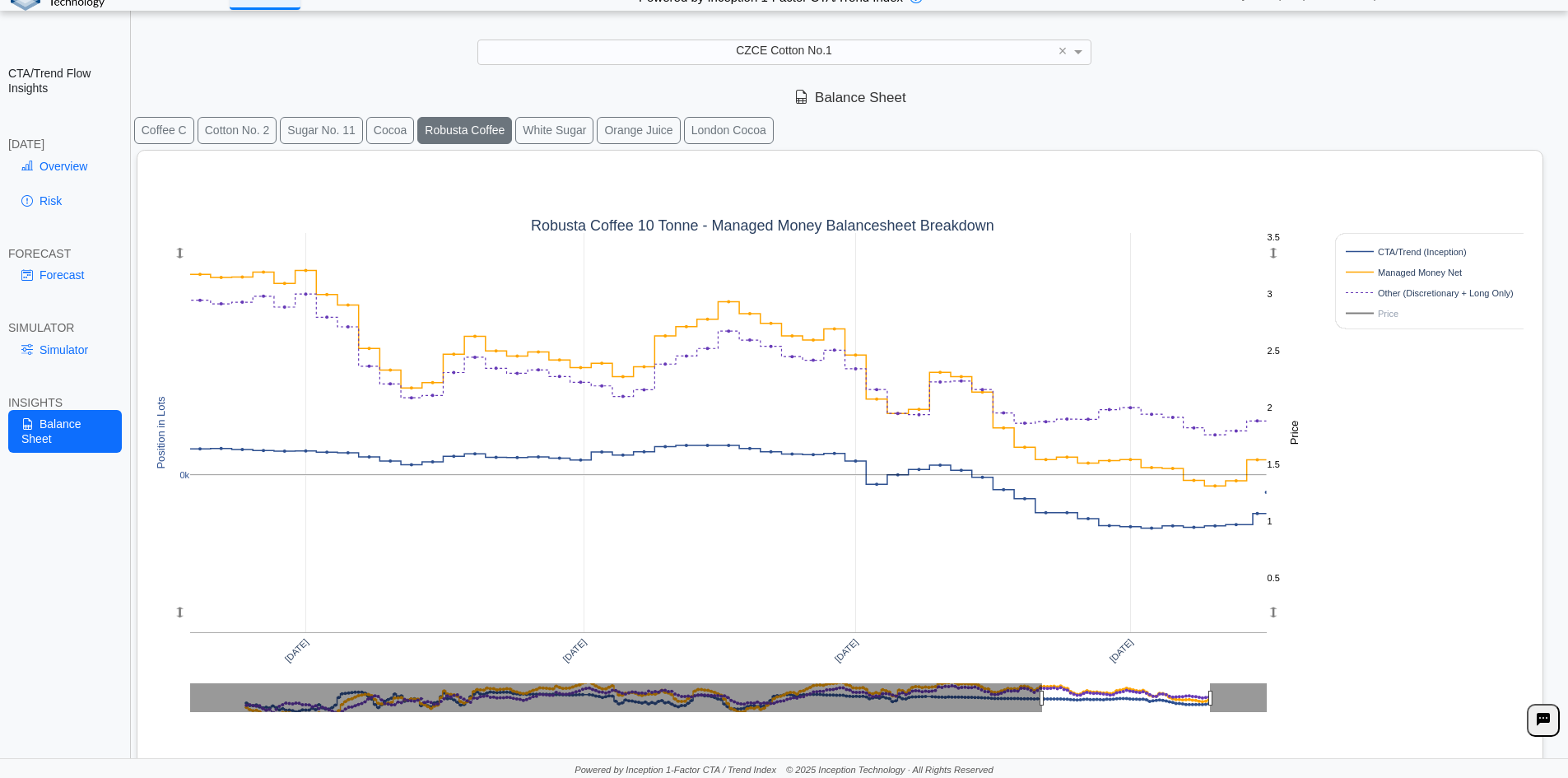
click at [529, 123] on button "White Sugar" at bounding box center [554, 131] width 78 height 27
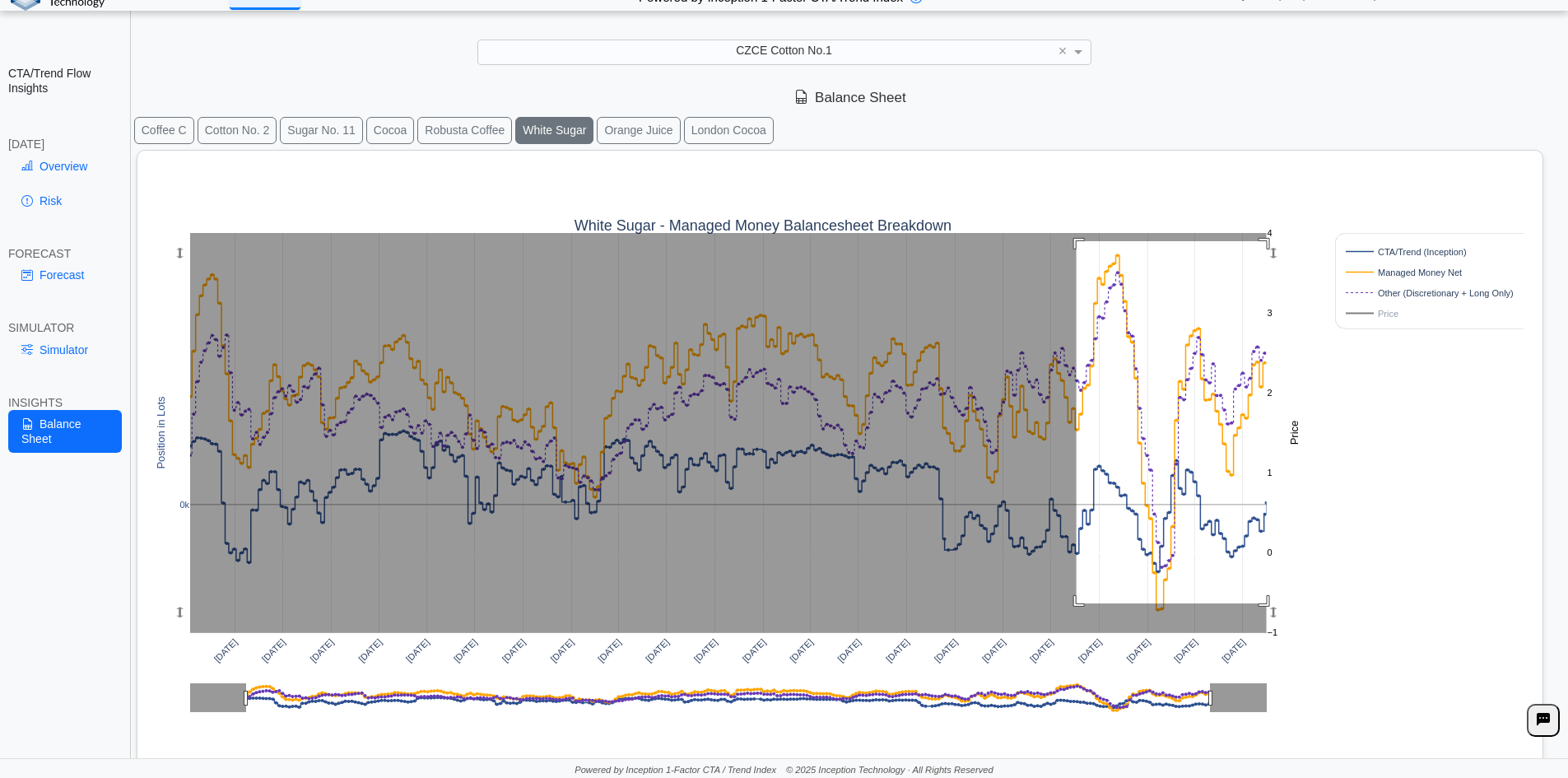
drag, startPoint x: 1077, startPoint y: 241, endPoint x: 1355, endPoint y: 622, distance: 471.6
click at [1355, 622] on div "[DATE] [DATE] [DATE] [DATE] [DATE] [DATE] [DATE] [DATE] [DATE] [DATE] [DATE] [D…" at bounding box center [834, 493] width 1379 height 684
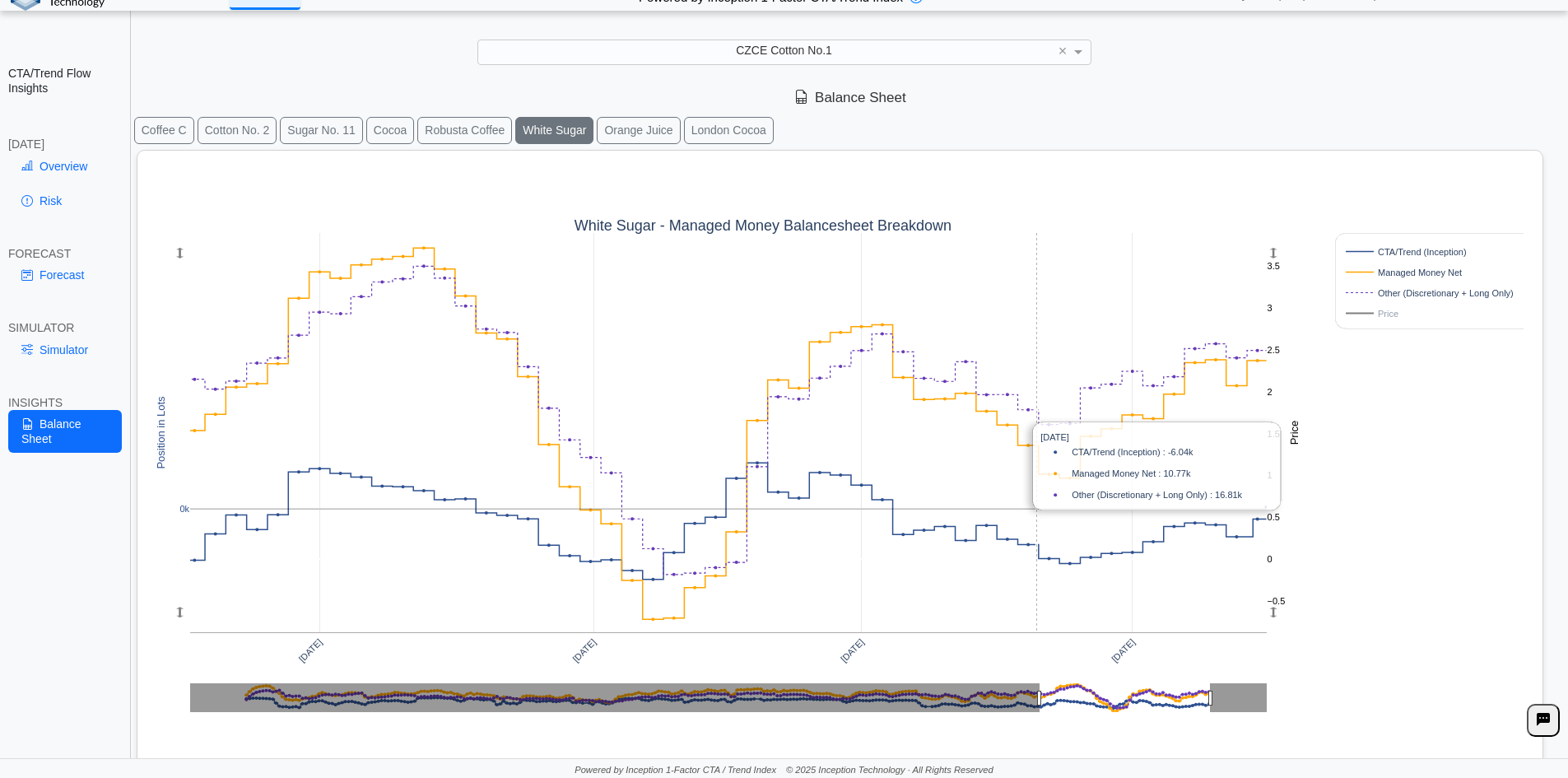
click at [1037, 444] on rect at bounding box center [728, 433] width 1077 height 399
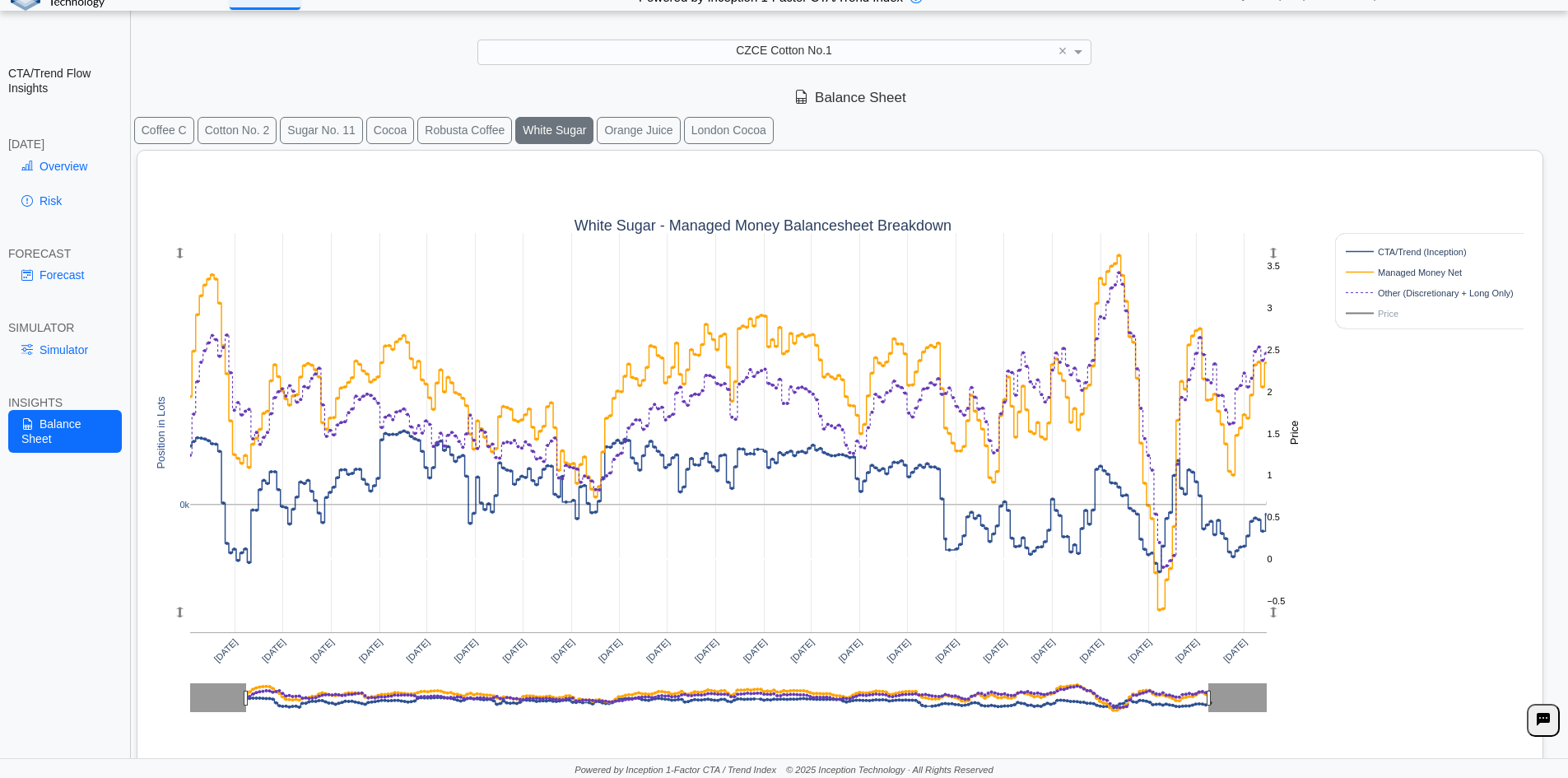
click at [643, 127] on button "Orange Juice" at bounding box center [638, 131] width 83 height 27
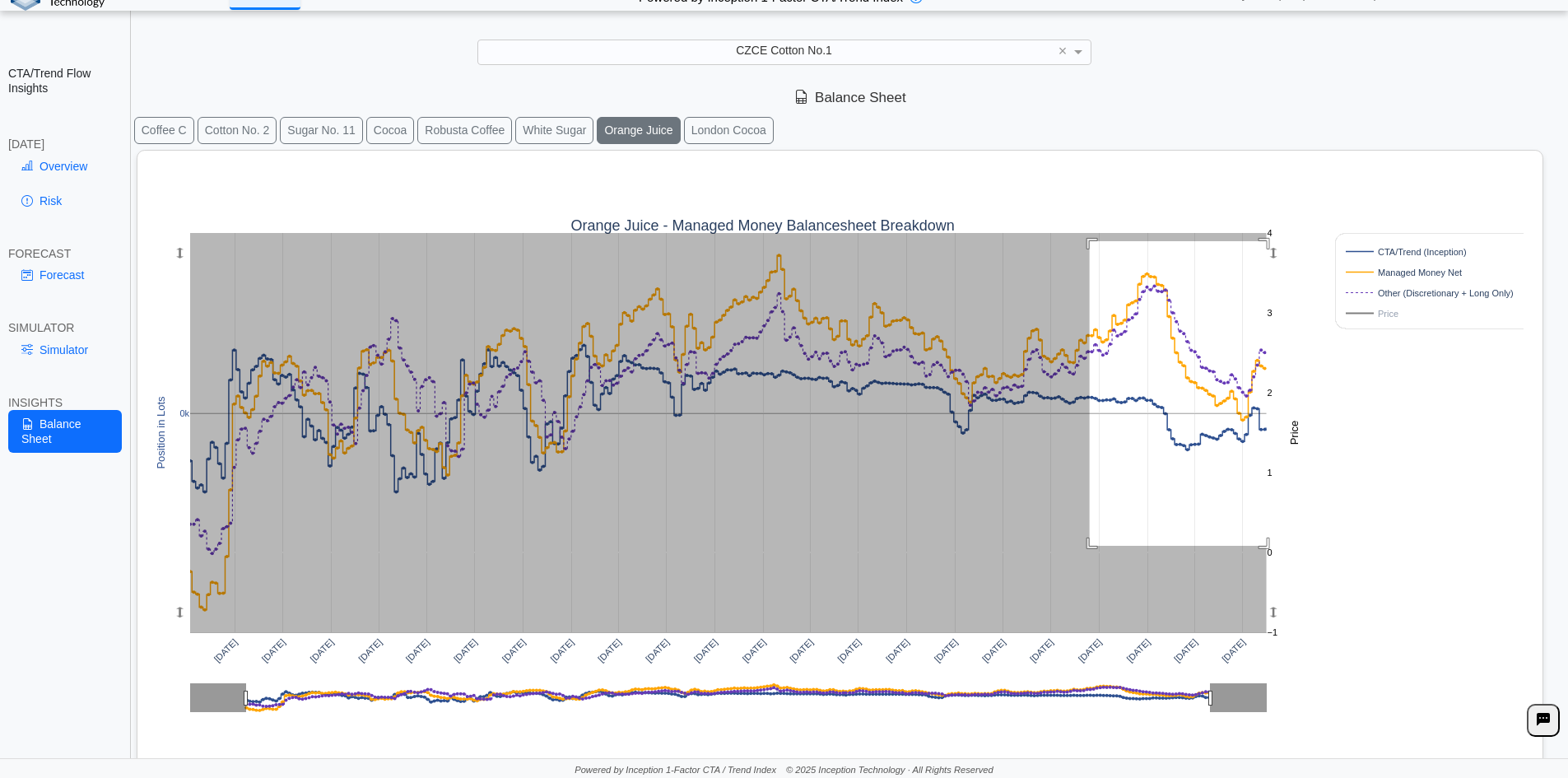
drag, startPoint x: 1090, startPoint y: 241, endPoint x: 1403, endPoint y: 586, distance: 465.8
click at [1403, 586] on div "[DATE] [DATE] [DATE] [DATE] [DATE] [DATE] [DATE] [DATE] [DATE] [DATE] [DATE] [D…" at bounding box center [834, 493] width 1379 height 684
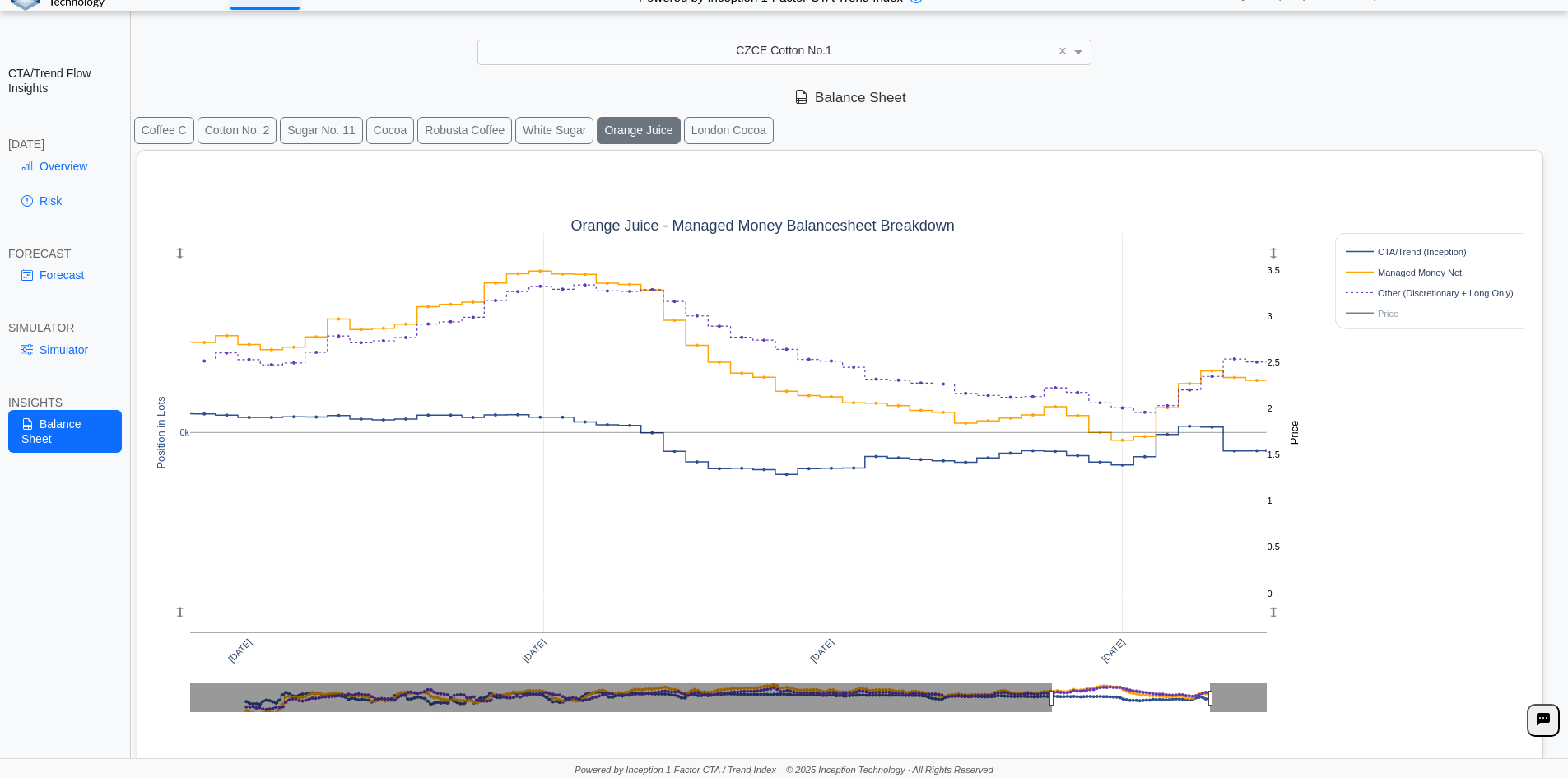
click at [893, 296] on rect at bounding box center [728, 433] width 1077 height 399
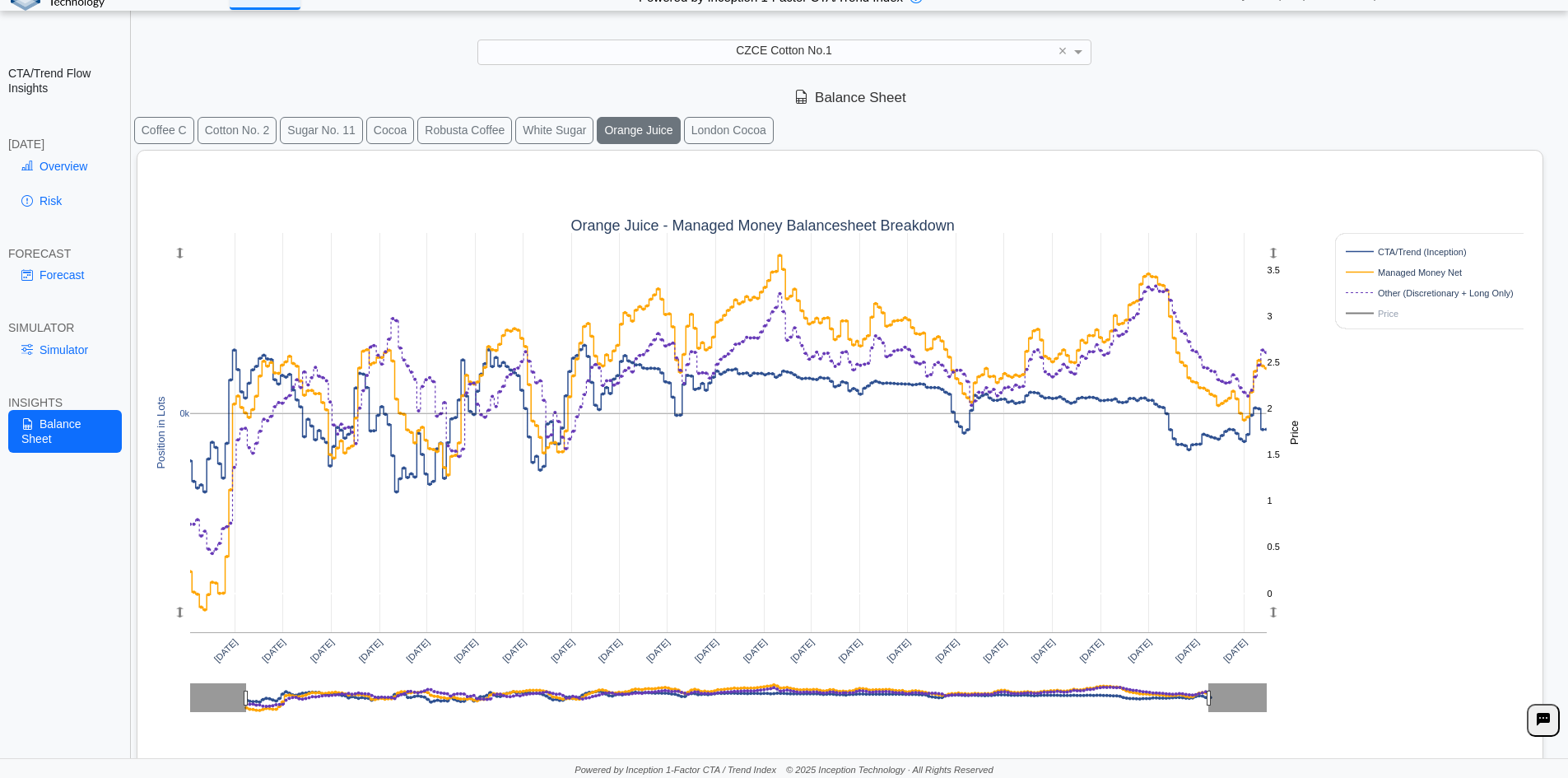
click at [712, 126] on button "London Cocoa" at bounding box center [728, 131] width 90 height 27
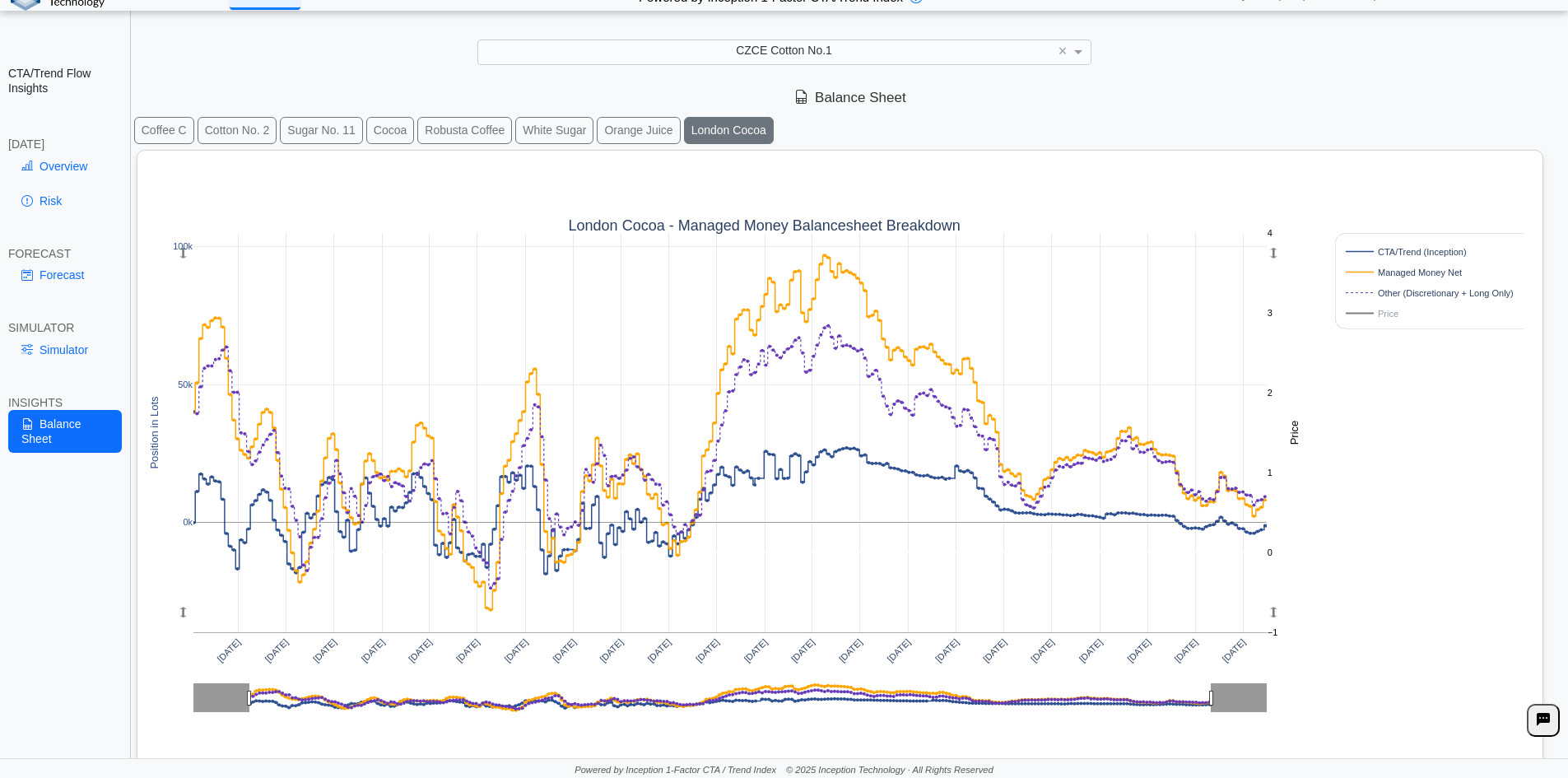
click at [436, 134] on button "Robusta Coffee" at bounding box center [465, 131] width 94 height 27
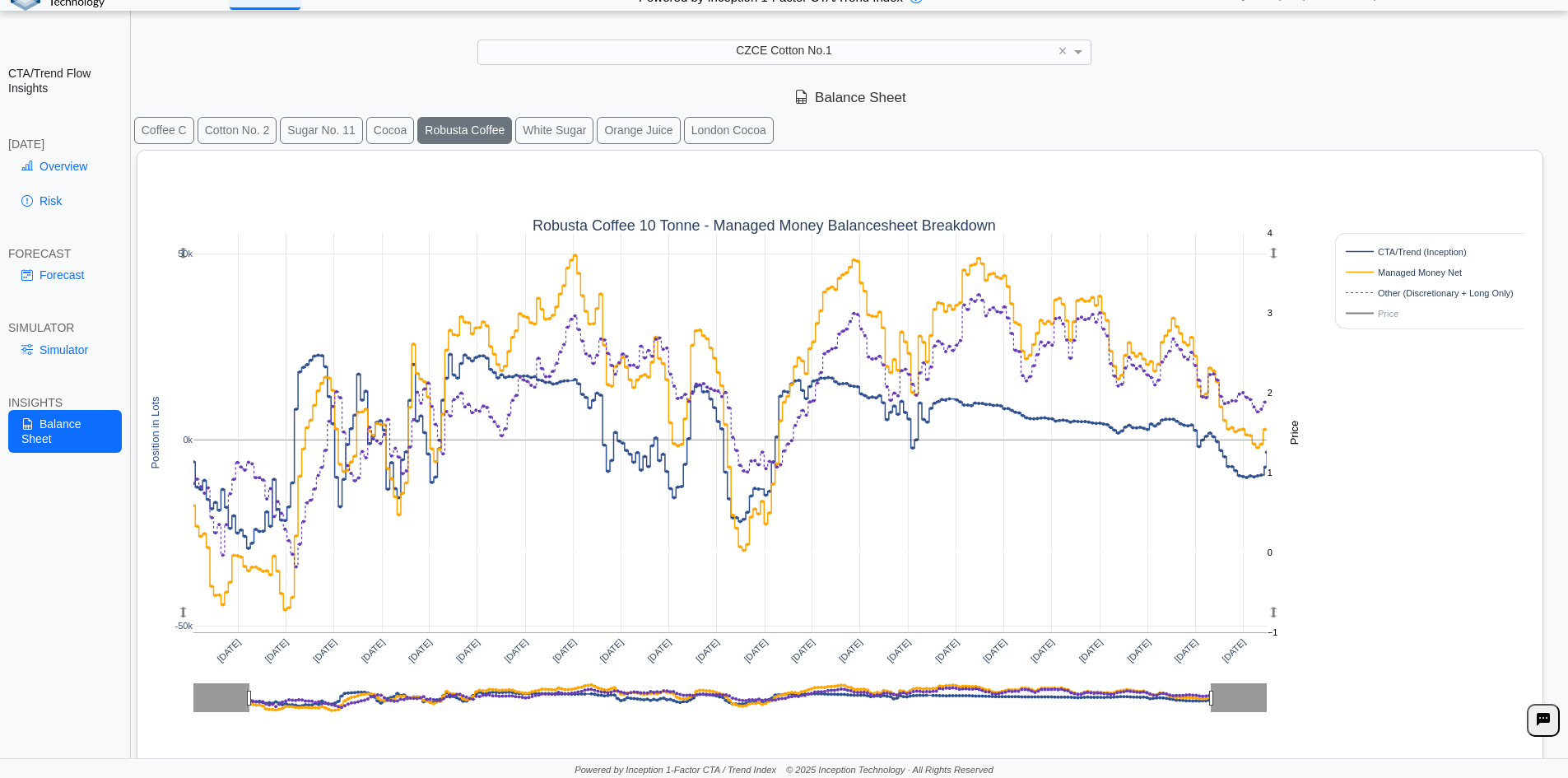
drag, startPoint x: 943, startPoint y: 228, endPoint x: 1380, endPoint y: 555, distance: 545.8
click at [1380, 555] on div "[DATE] [DATE] [DATE] [DATE] [DATE] [DATE] [DATE] [DATE] [DATE] [DATE] [DATE] [D…" at bounding box center [834, 493] width 1379 height 684
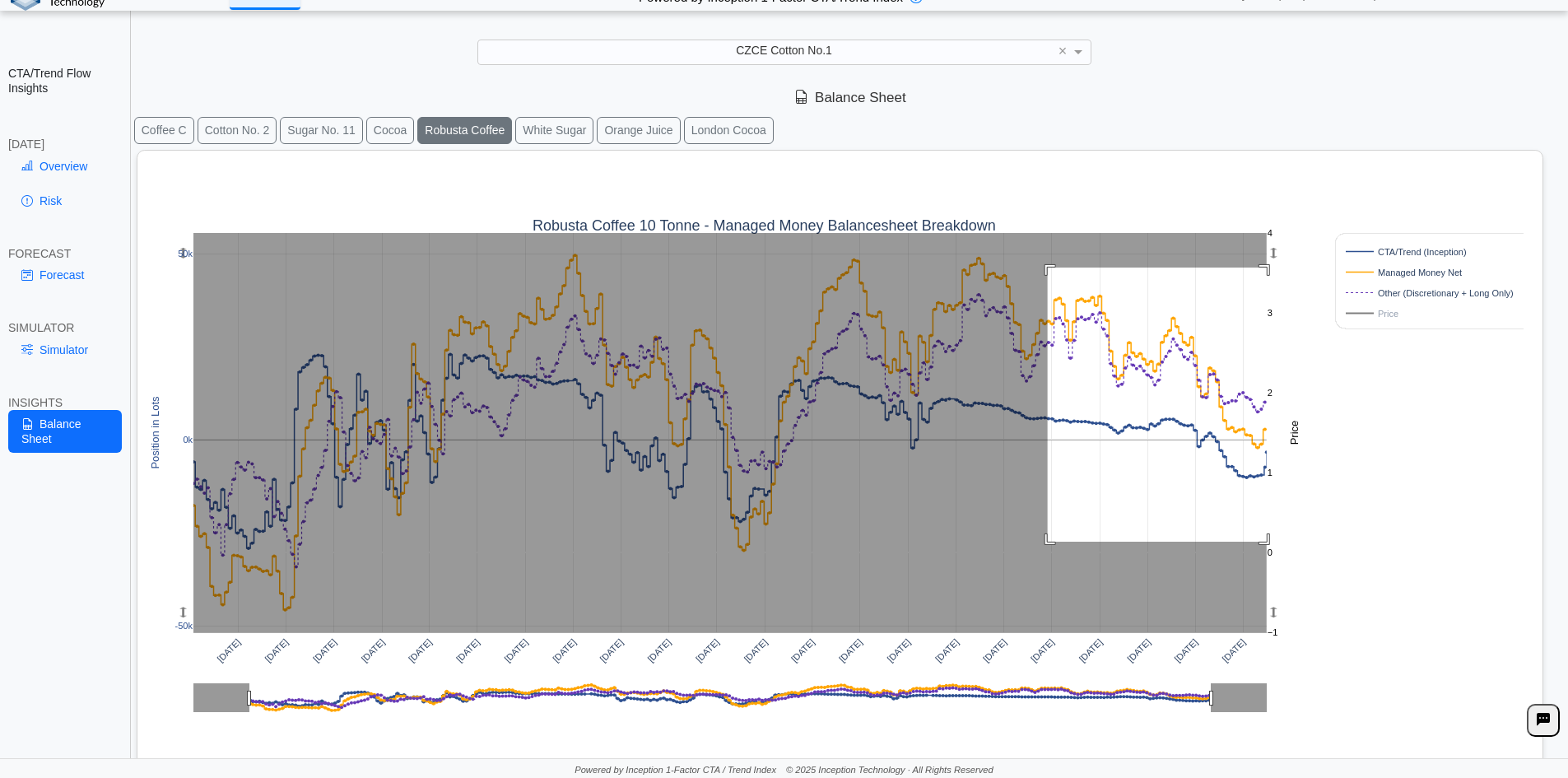
drag, startPoint x: 1067, startPoint y: 289, endPoint x: 1277, endPoint y: 541, distance: 328.0
click at [1277, 541] on g at bounding box center [730, 433] width 1107 height 433
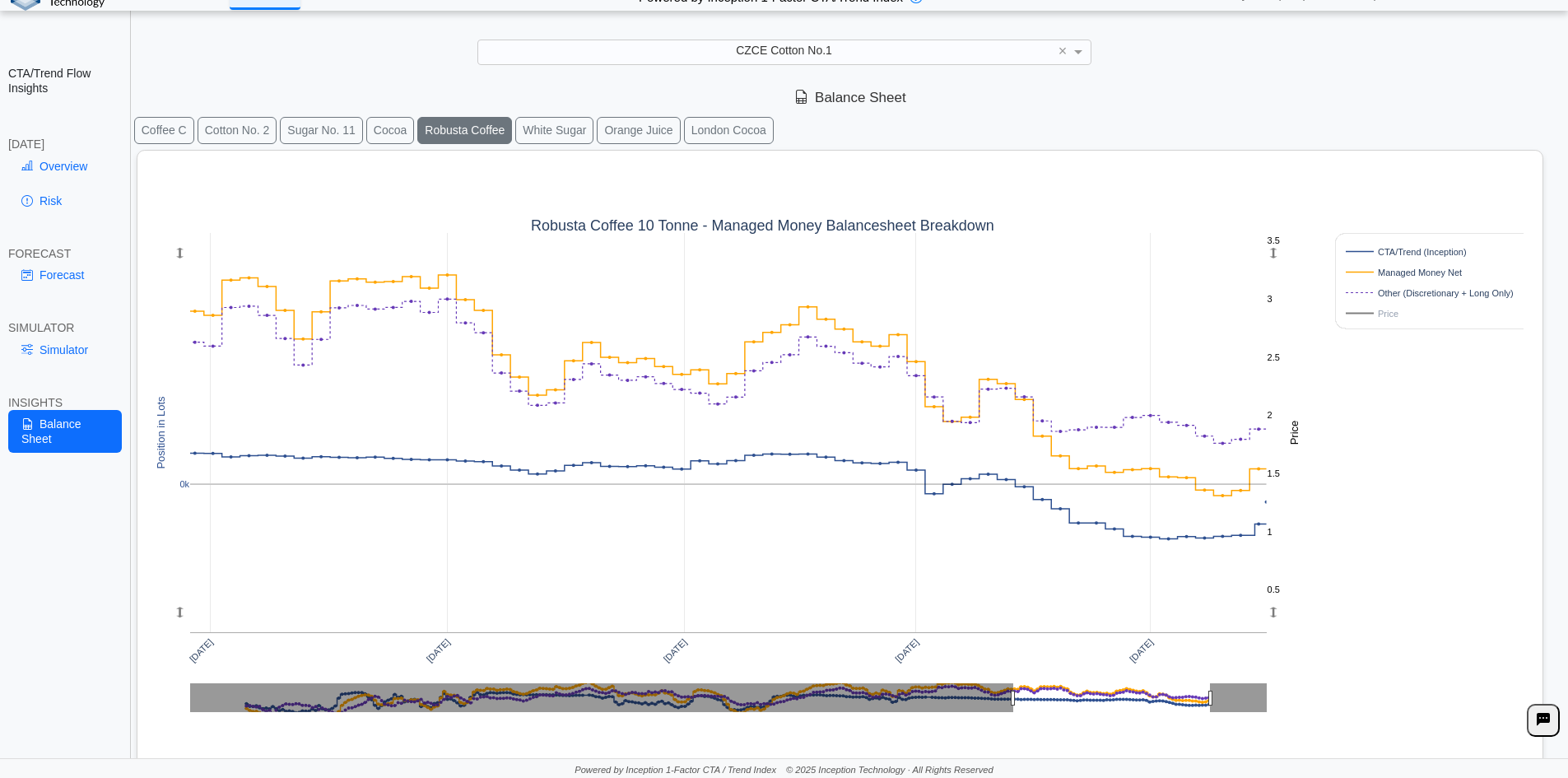
drag, startPoint x: 126, startPoint y: 115, endPoint x: 165, endPoint y: 134, distance: 43.4
click at [128, 116] on div "CTA/Trend Flow Insights [DATE] Overview Risk FORECAST Forecast SIMULATOR Simula…" at bounding box center [65, 389] width 131 height 778
click at [165, 134] on button "Coffee C" at bounding box center [163, 131] width 60 height 27
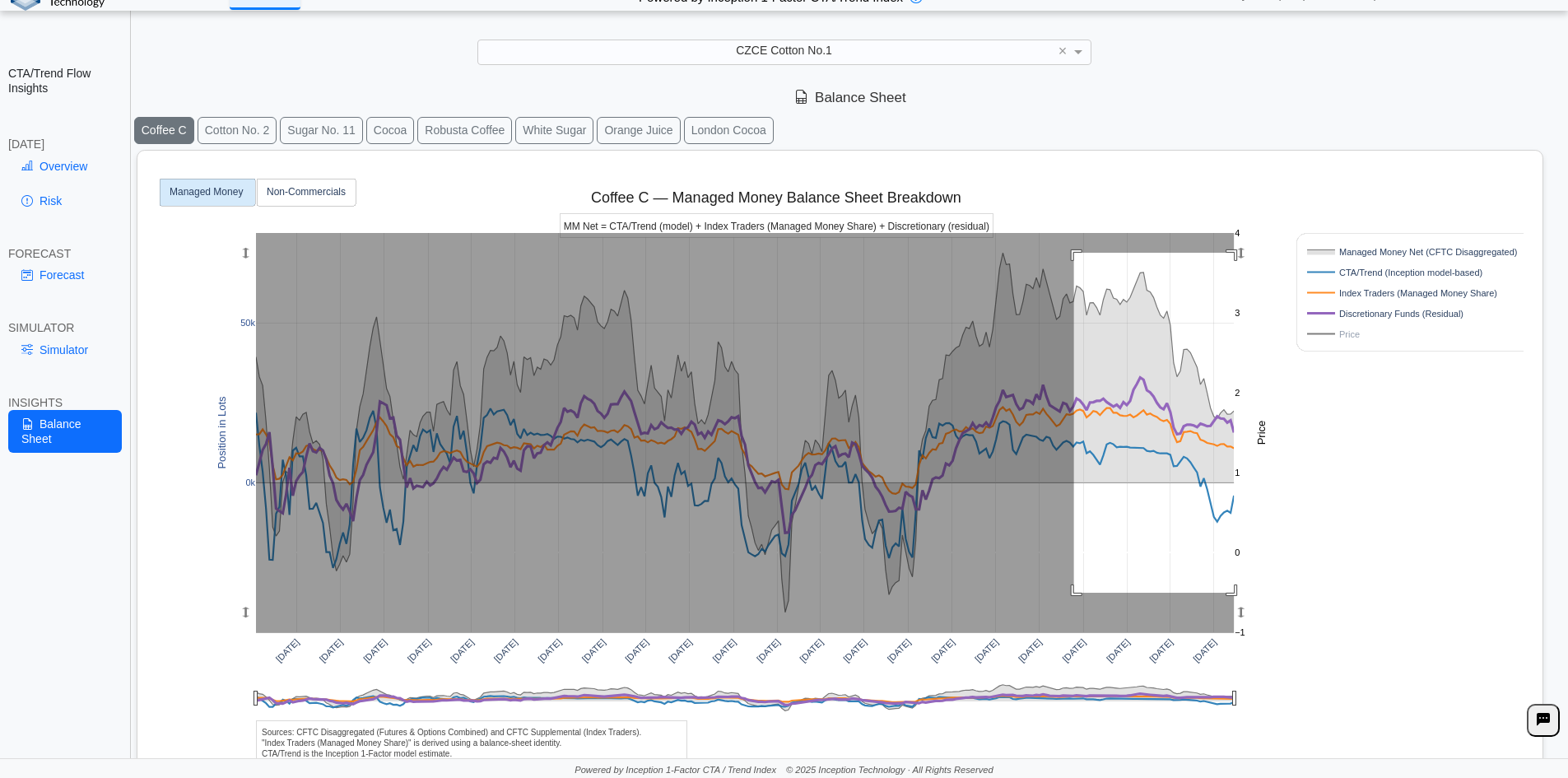
drag, startPoint x: 1075, startPoint y: 253, endPoint x: 1388, endPoint y: 605, distance: 471.0
click at [1388, 605] on div "[DATE] [DATE] [DATE] [DATE] [DATE] [DATE] [DATE] [DATE] [DATE] [DATE] [DATE] [D…" at bounding box center [834, 493] width 1379 height 684
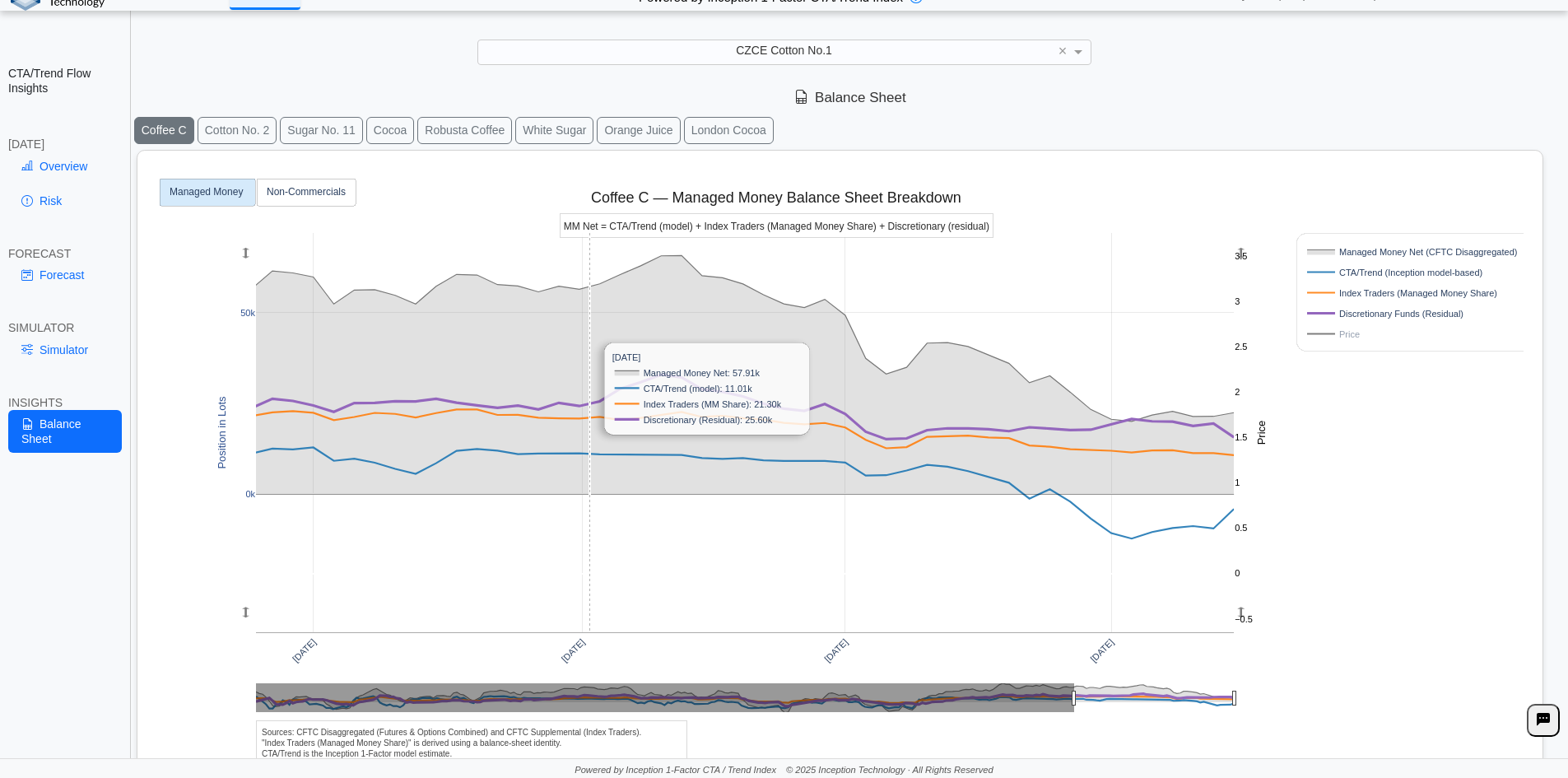
click at [590, 301] on rect at bounding box center [744, 433] width 978 height 399
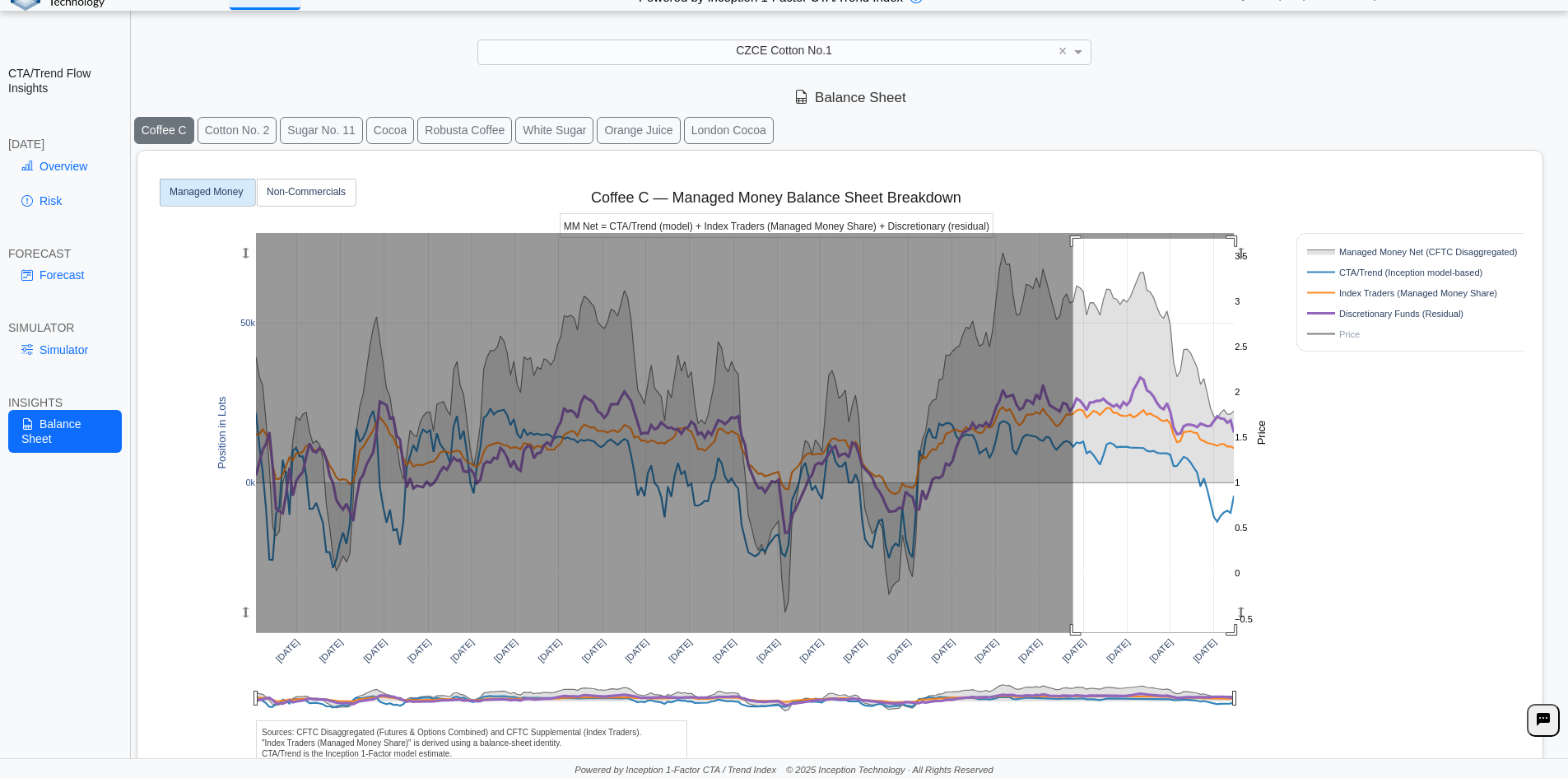
drag, startPoint x: 1074, startPoint y: 239, endPoint x: 1254, endPoint y: 693, distance: 488.4
click at [1254, 693] on div "[DATE] [DATE] [DATE] [DATE] [DATE] [DATE] [DATE] [DATE] [DATE] [DATE] [DATE] [D…" at bounding box center [834, 493] width 1379 height 684
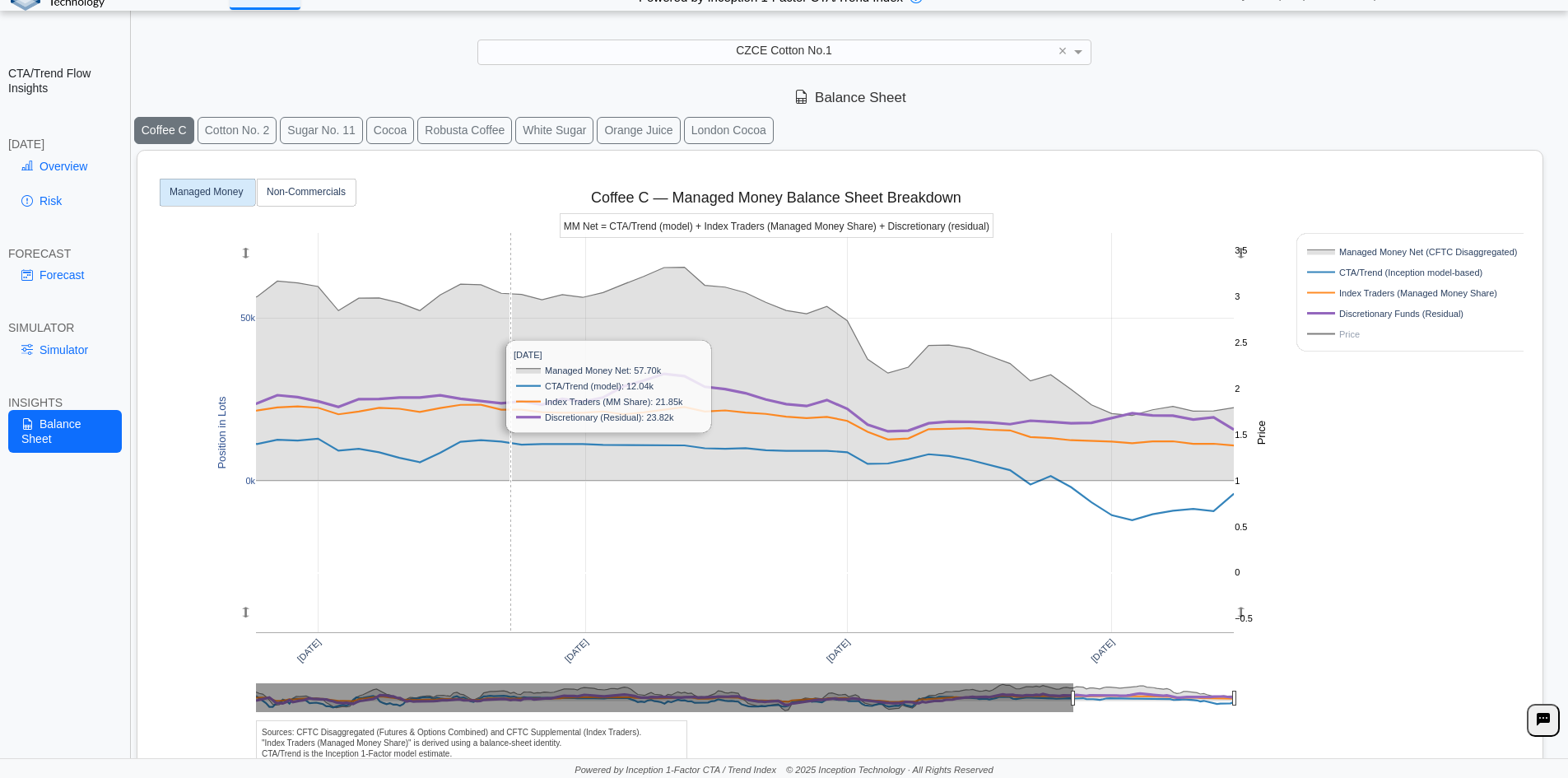
click at [511, 257] on rect at bounding box center [744, 433] width 978 height 399
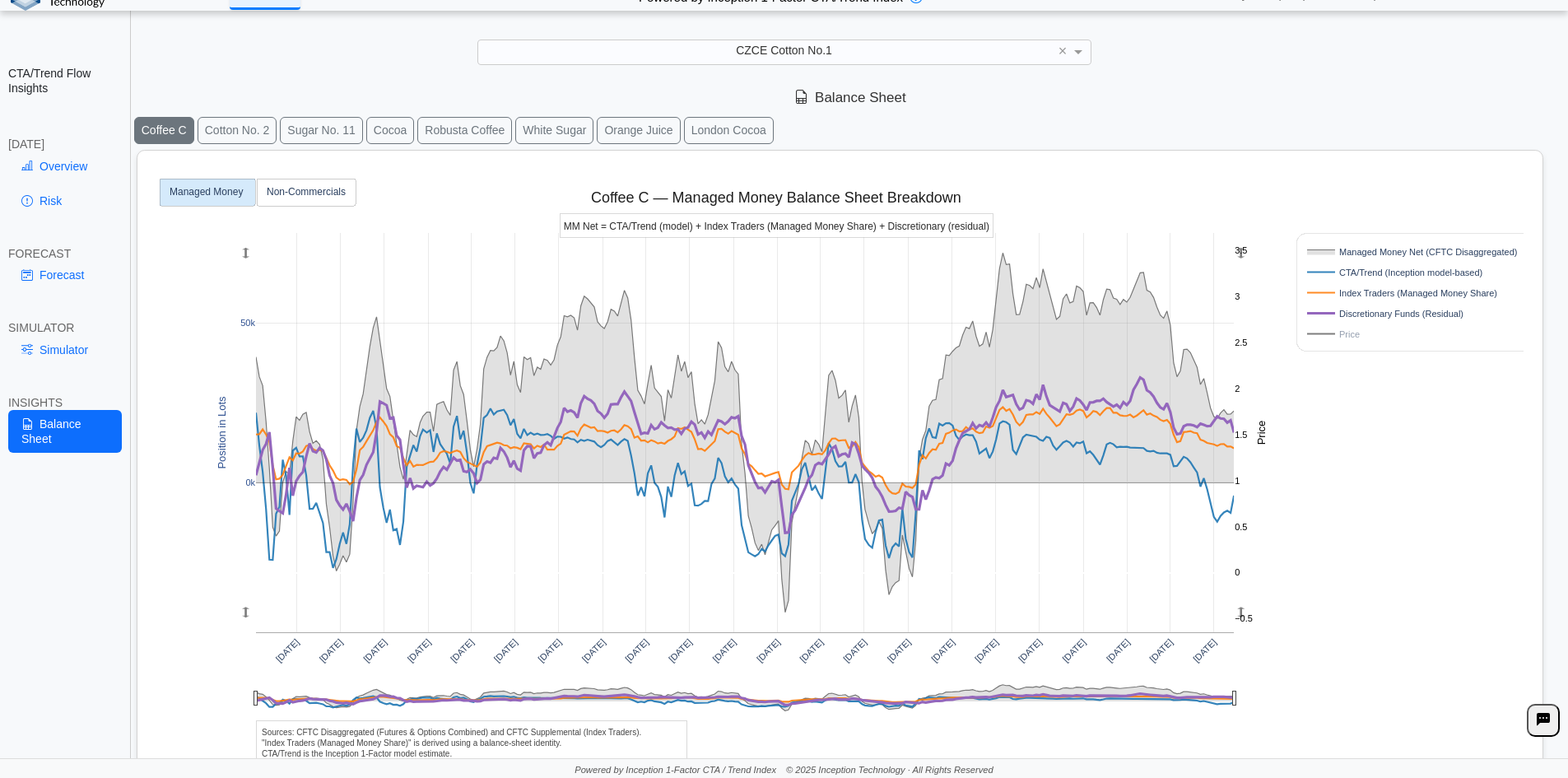
click at [771, 56] on span "CZCE Cotton No.1" at bounding box center [784, 51] width 96 height 13
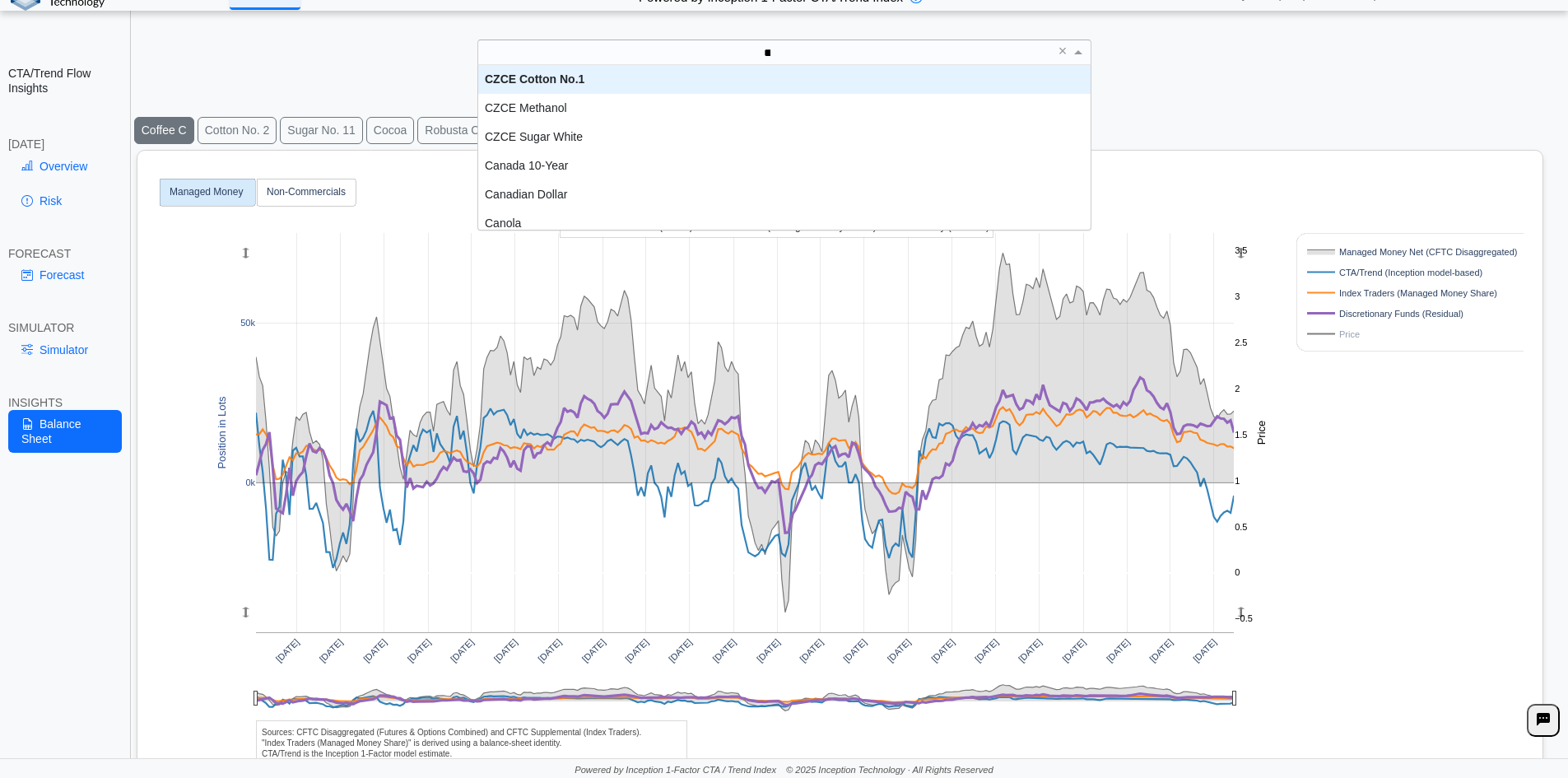
scroll to position [0, 0]
type input "***"
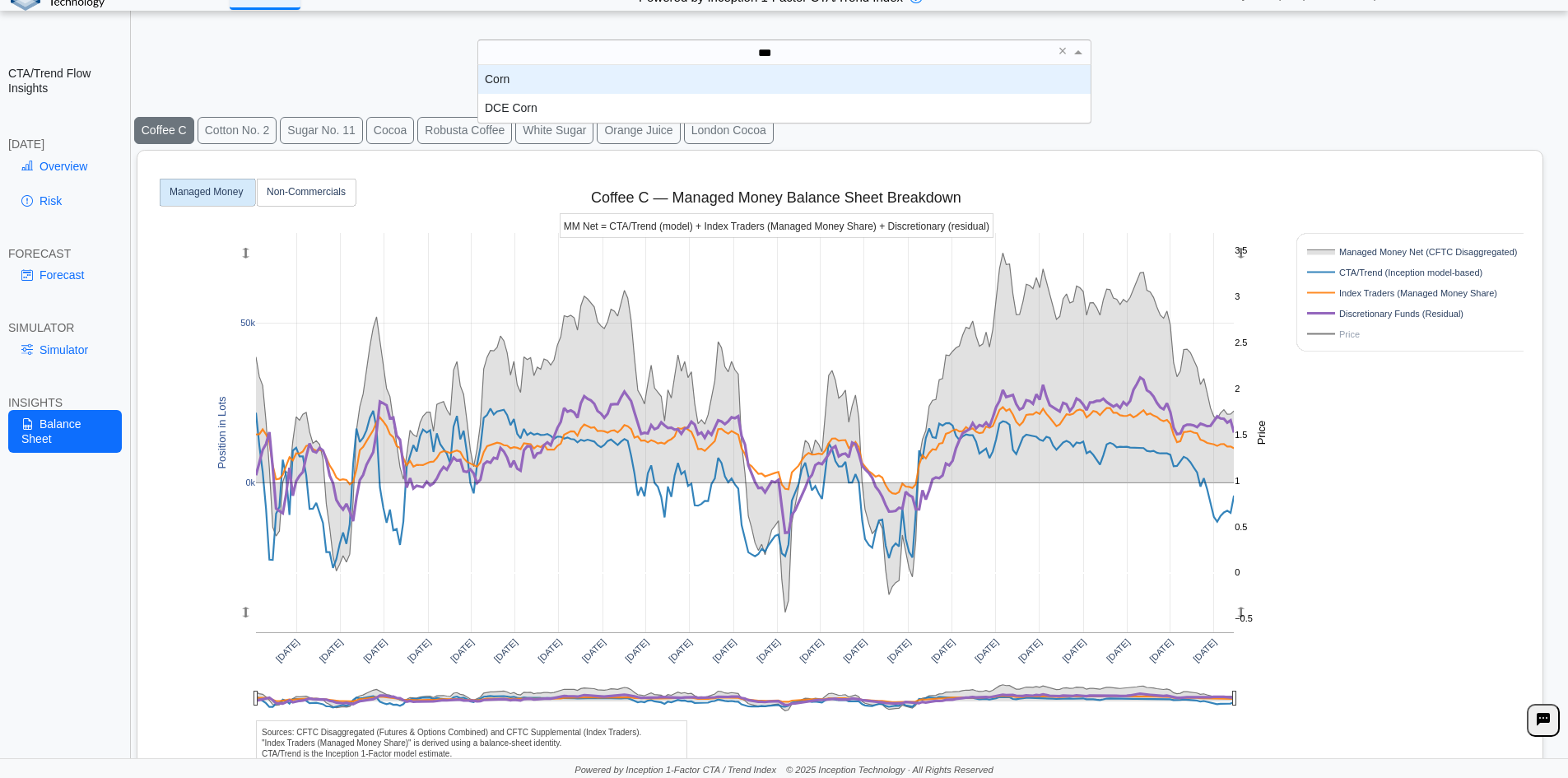
click at [699, 74] on div "Corn" at bounding box center [784, 79] width 612 height 29
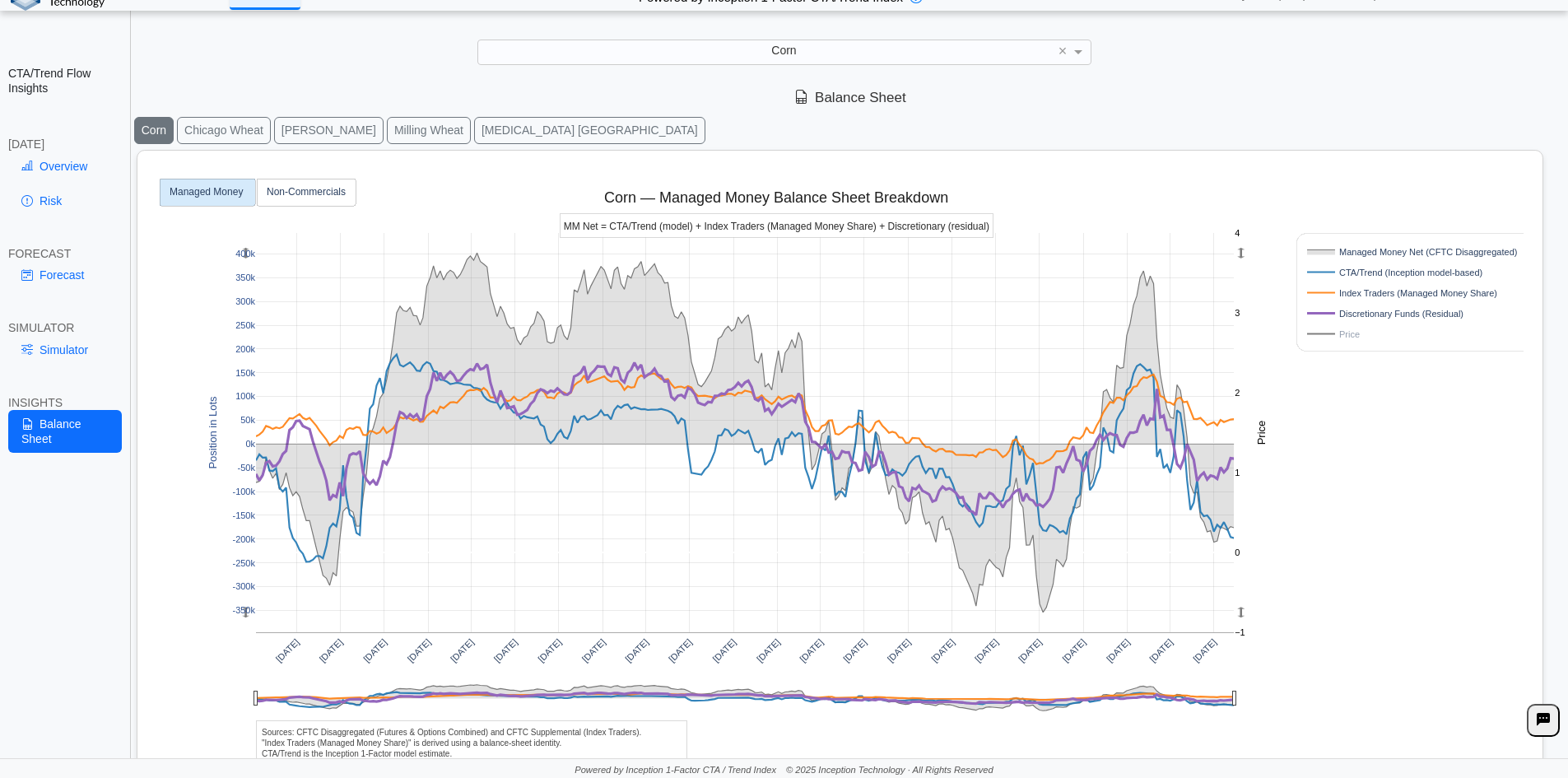
click at [215, 131] on button "Chicago Wheat" at bounding box center [223, 131] width 93 height 27
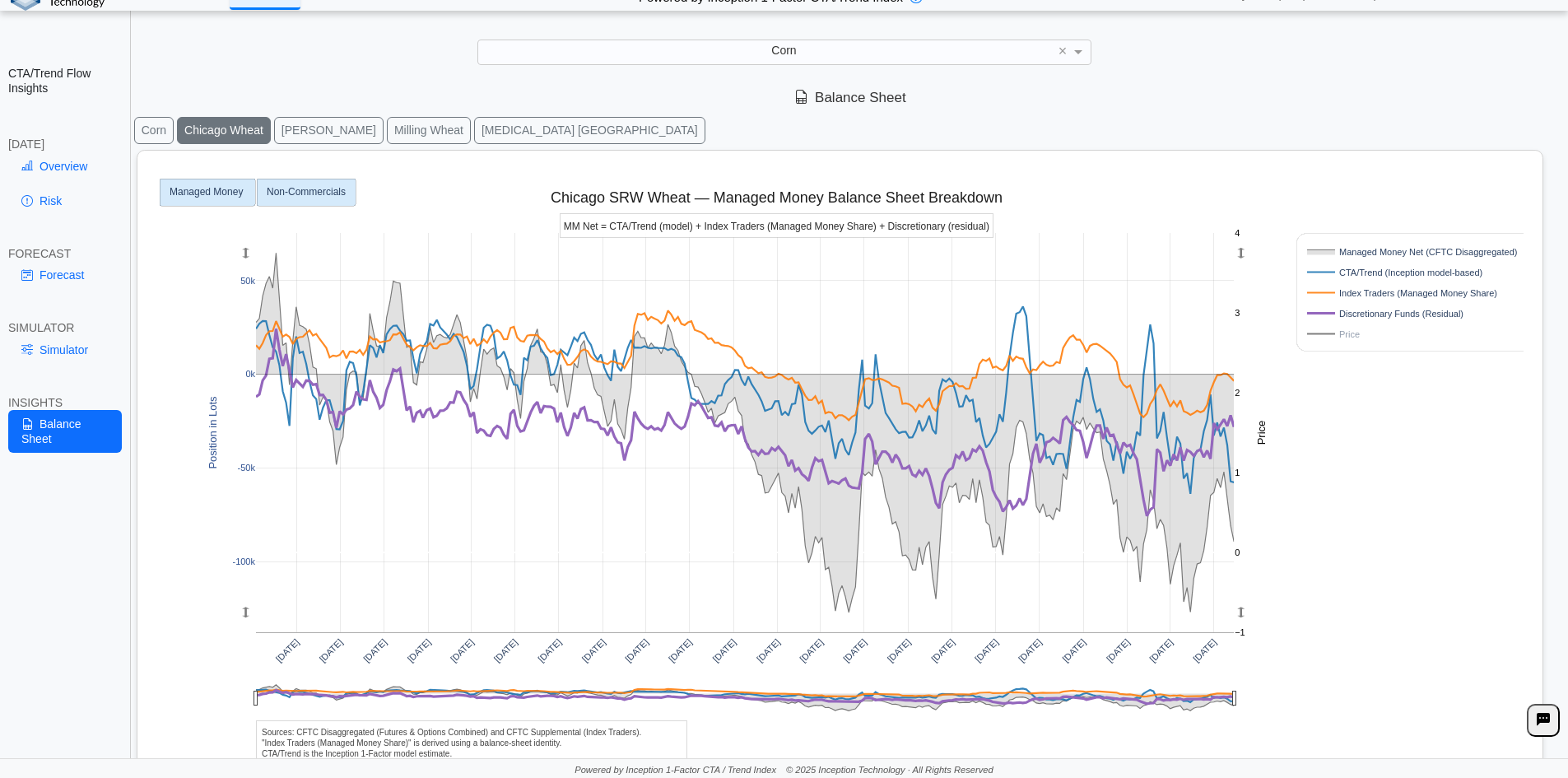
click at [310, 200] on rect at bounding box center [306, 192] width 99 height 27
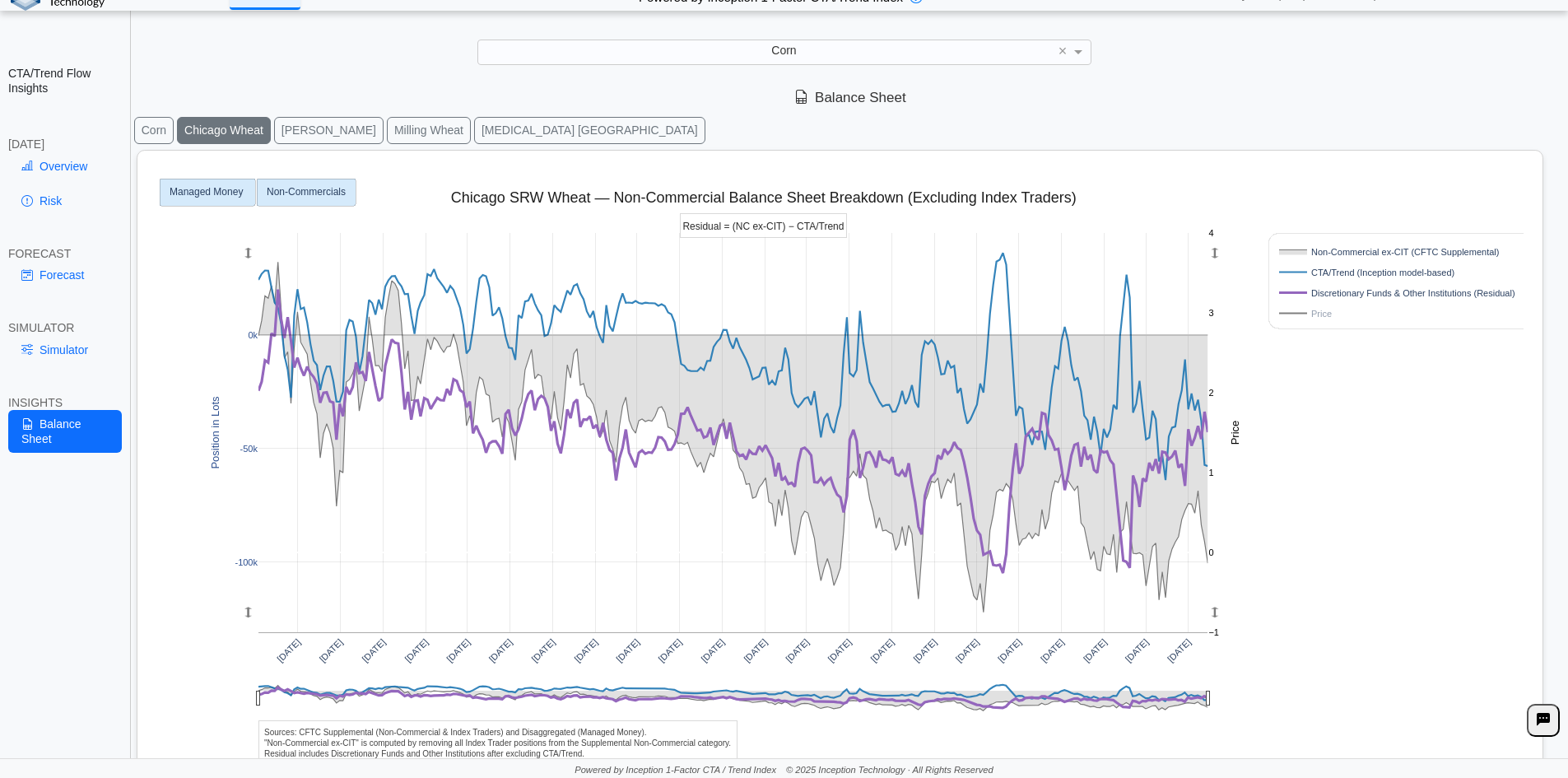
click at [222, 185] on text "Managed Money" at bounding box center [205, 191] width 73 height 12
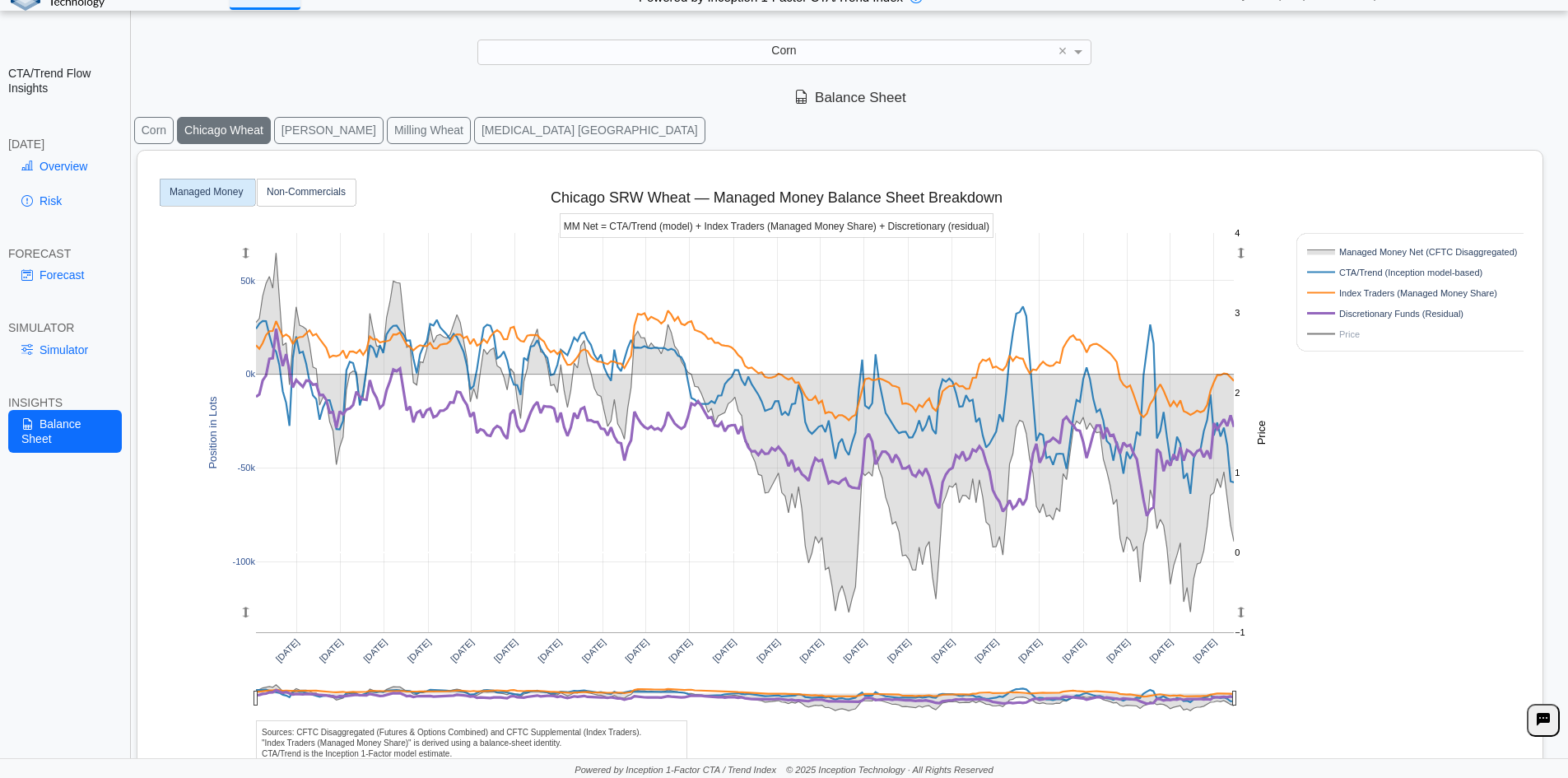
click at [313, 128] on button "[PERSON_NAME]" at bounding box center [329, 131] width 109 height 27
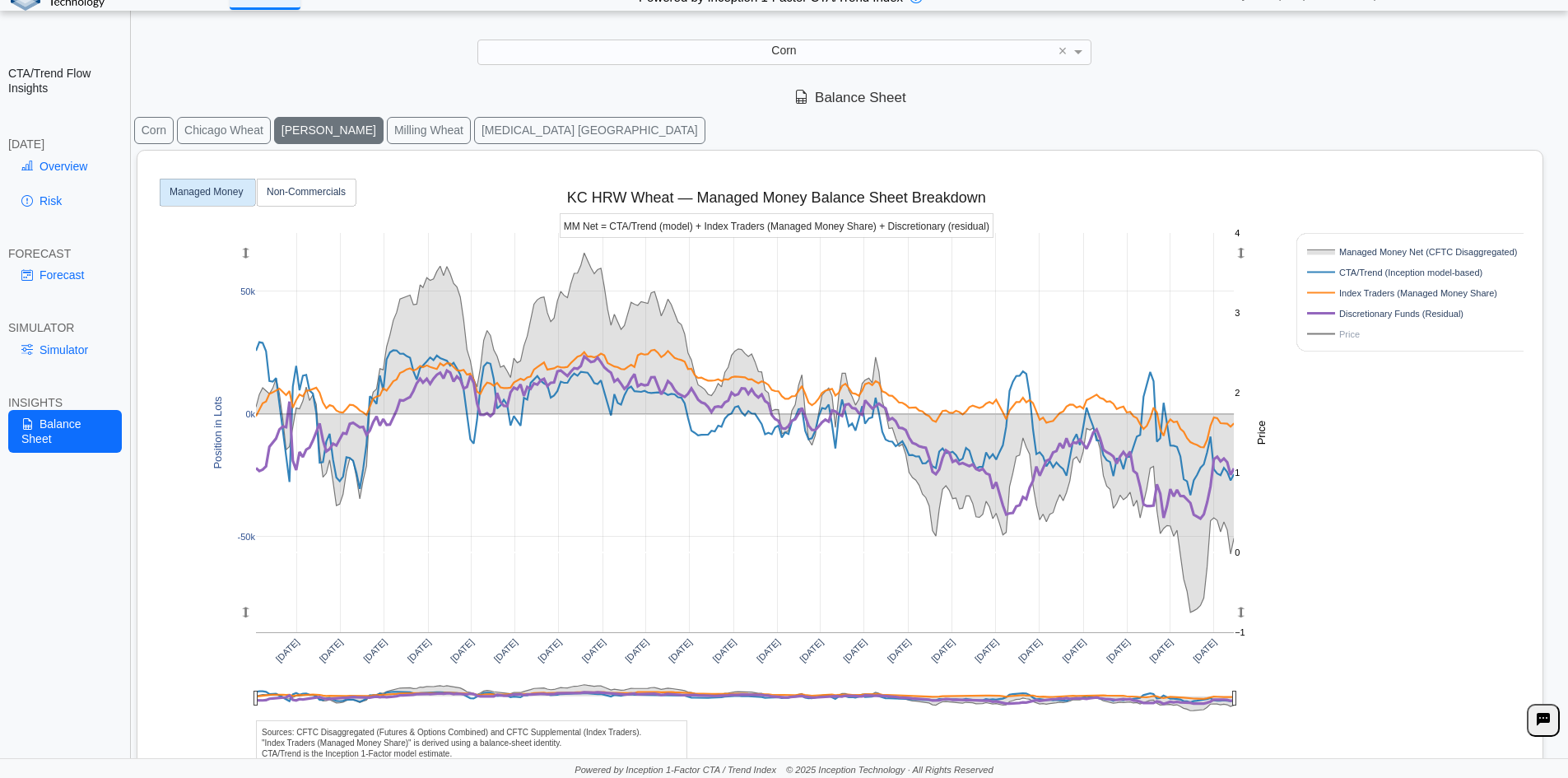
click at [302, 132] on button "[PERSON_NAME]" at bounding box center [329, 131] width 109 height 27
click at [387, 129] on button "Milling Wheat" at bounding box center [429, 131] width 84 height 27
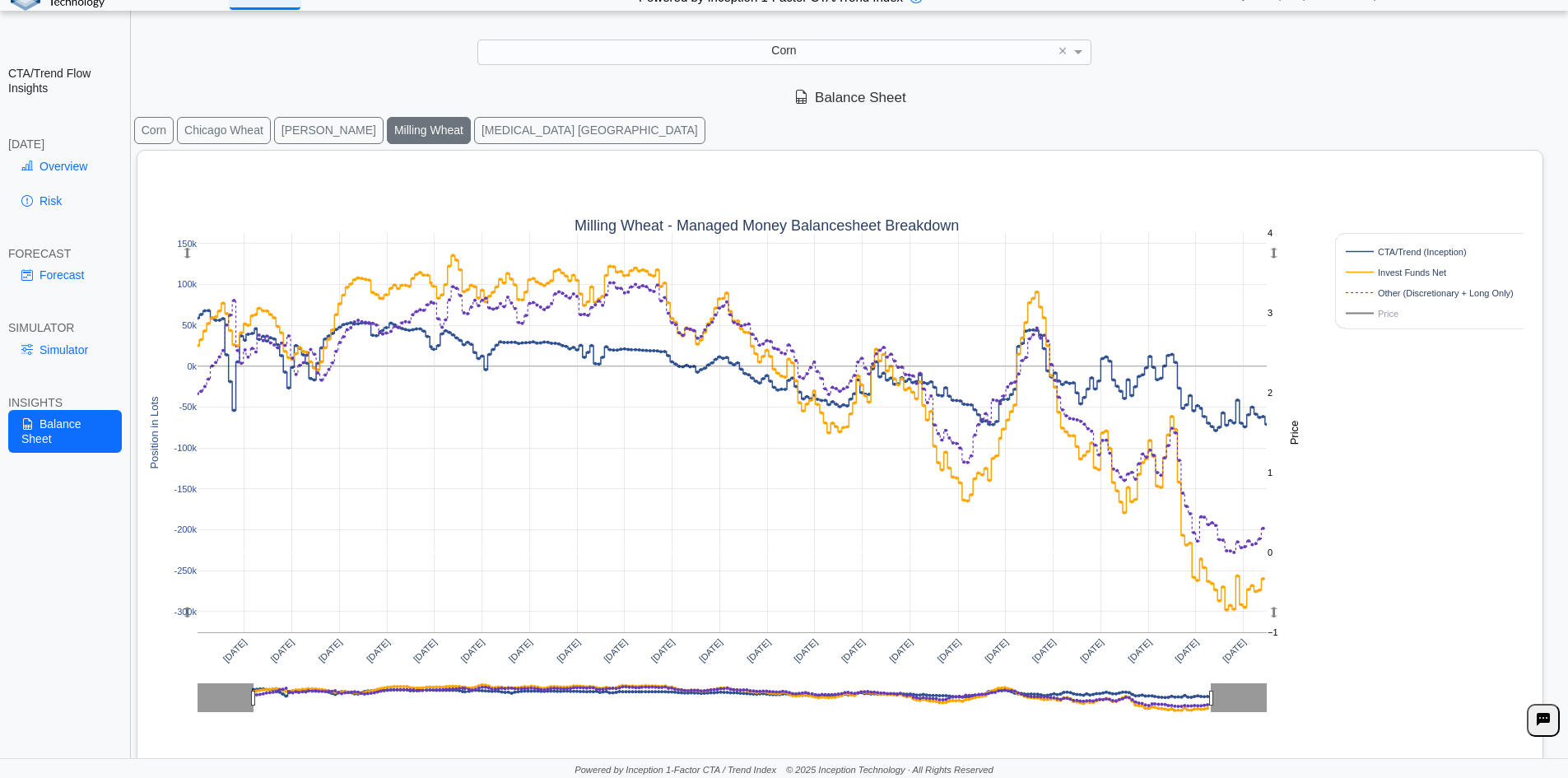
click at [474, 131] on button "[MEDICAL_DATA] [GEOGRAPHIC_DATA]" at bounding box center [589, 131] width 232 height 27
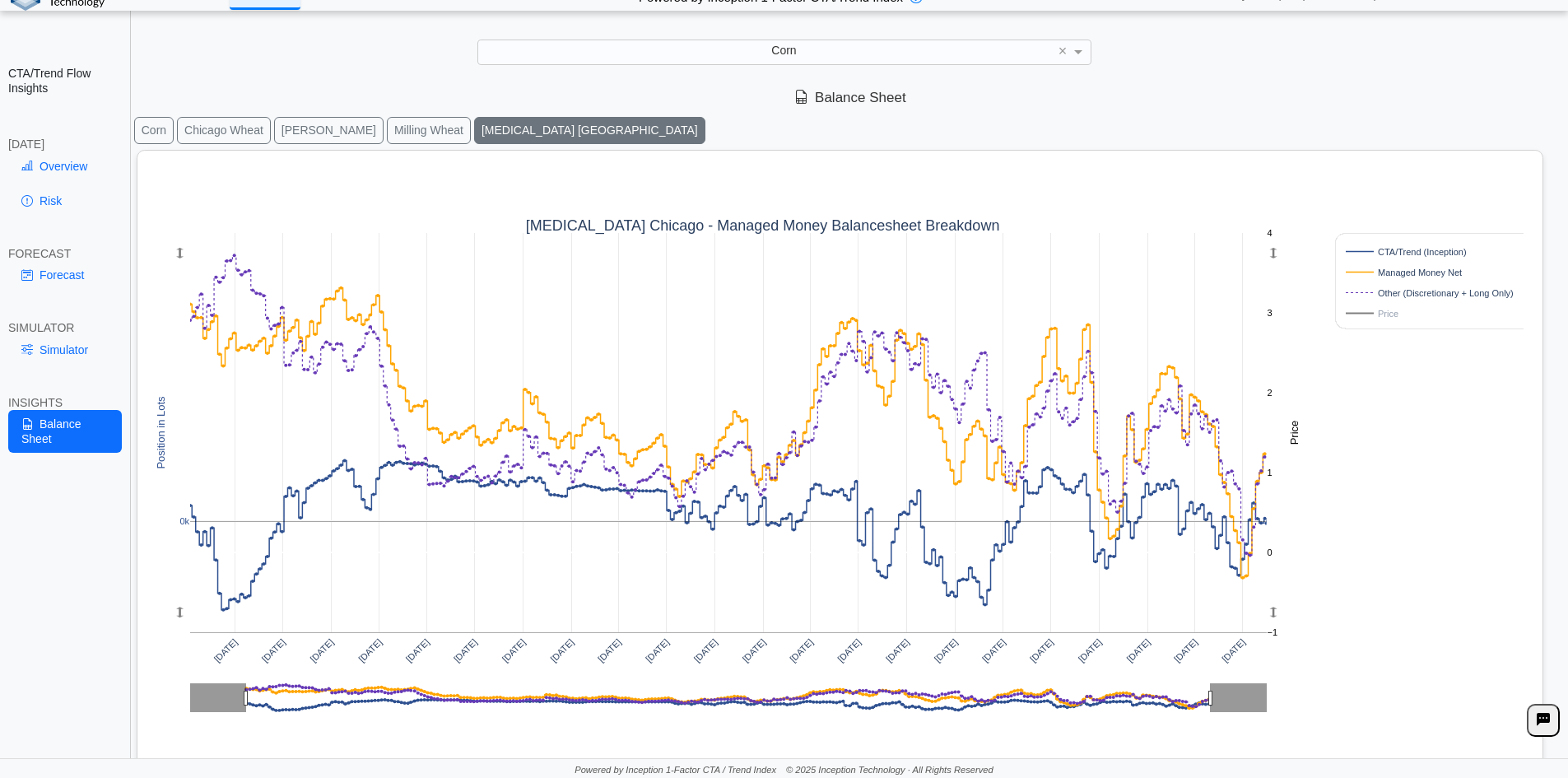
click at [147, 133] on button "Corn" at bounding box center [153, 131] width 40 height 27
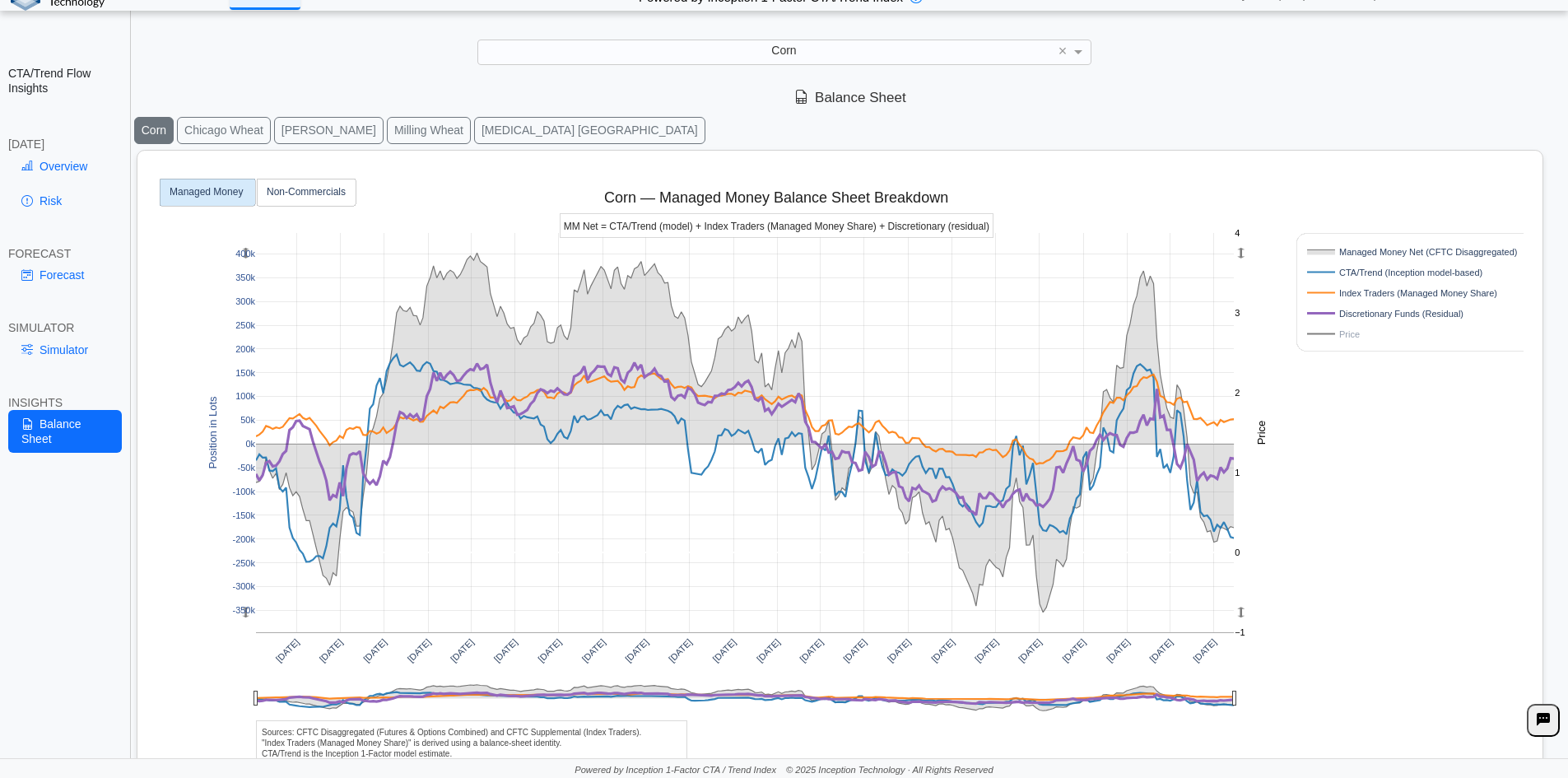
click at [401, 125] on button "Milling Wheat" at bounding box center [429, 131] width 84 height 27
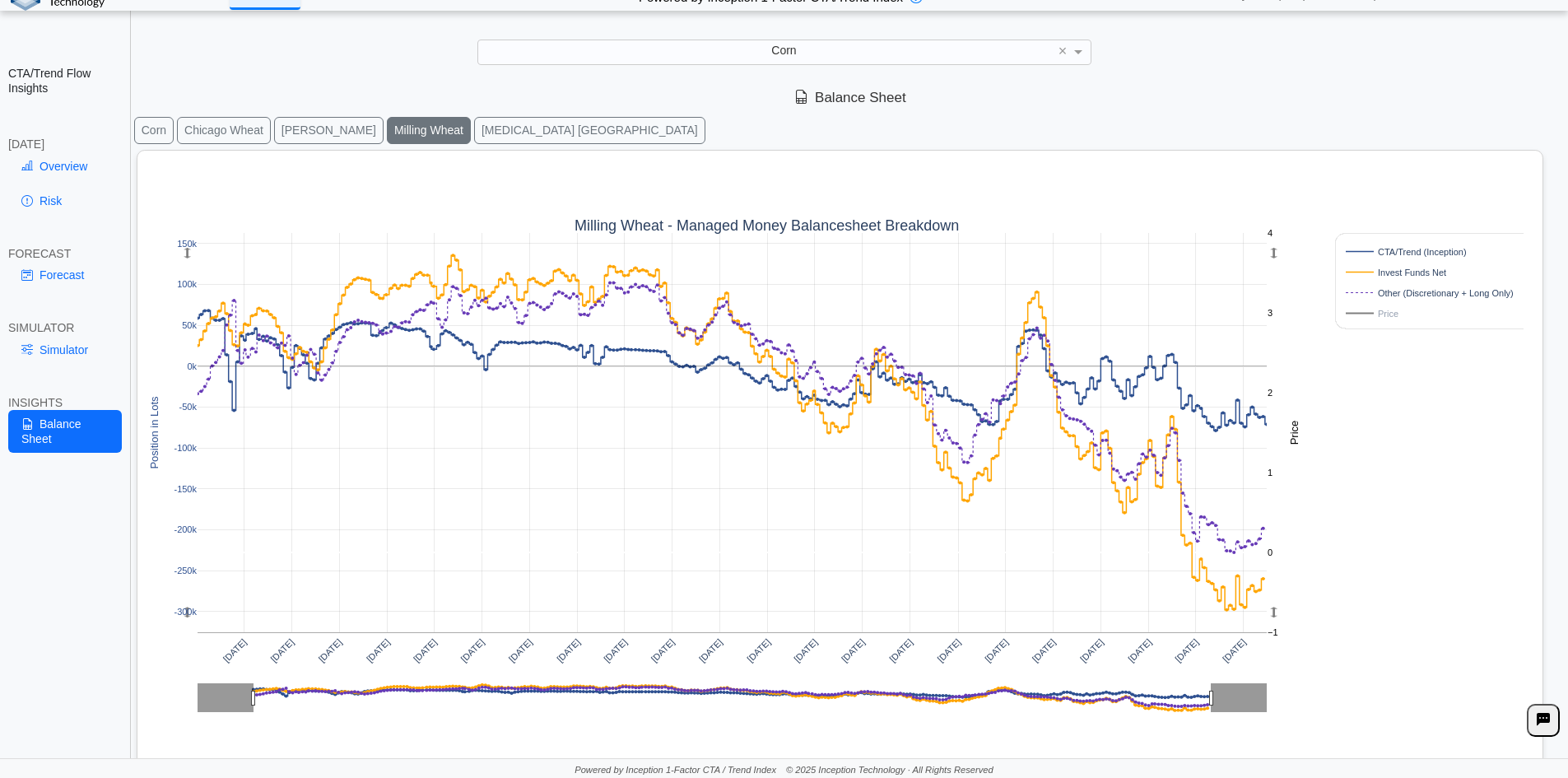
click at [152, 127] on button "Corn" at bounding box center [153, 131] width 40 height 27
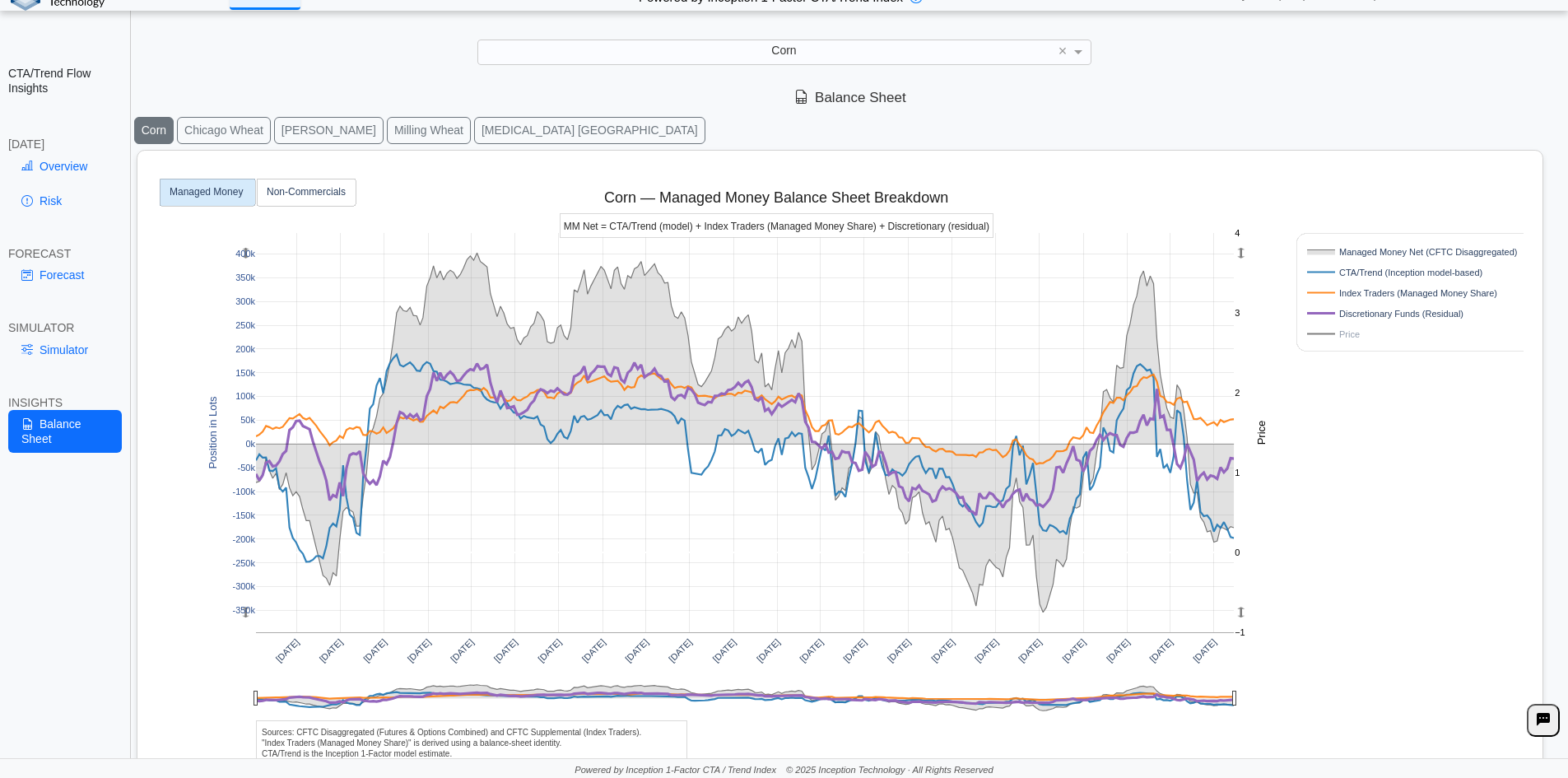
scroll to position [0, 0]
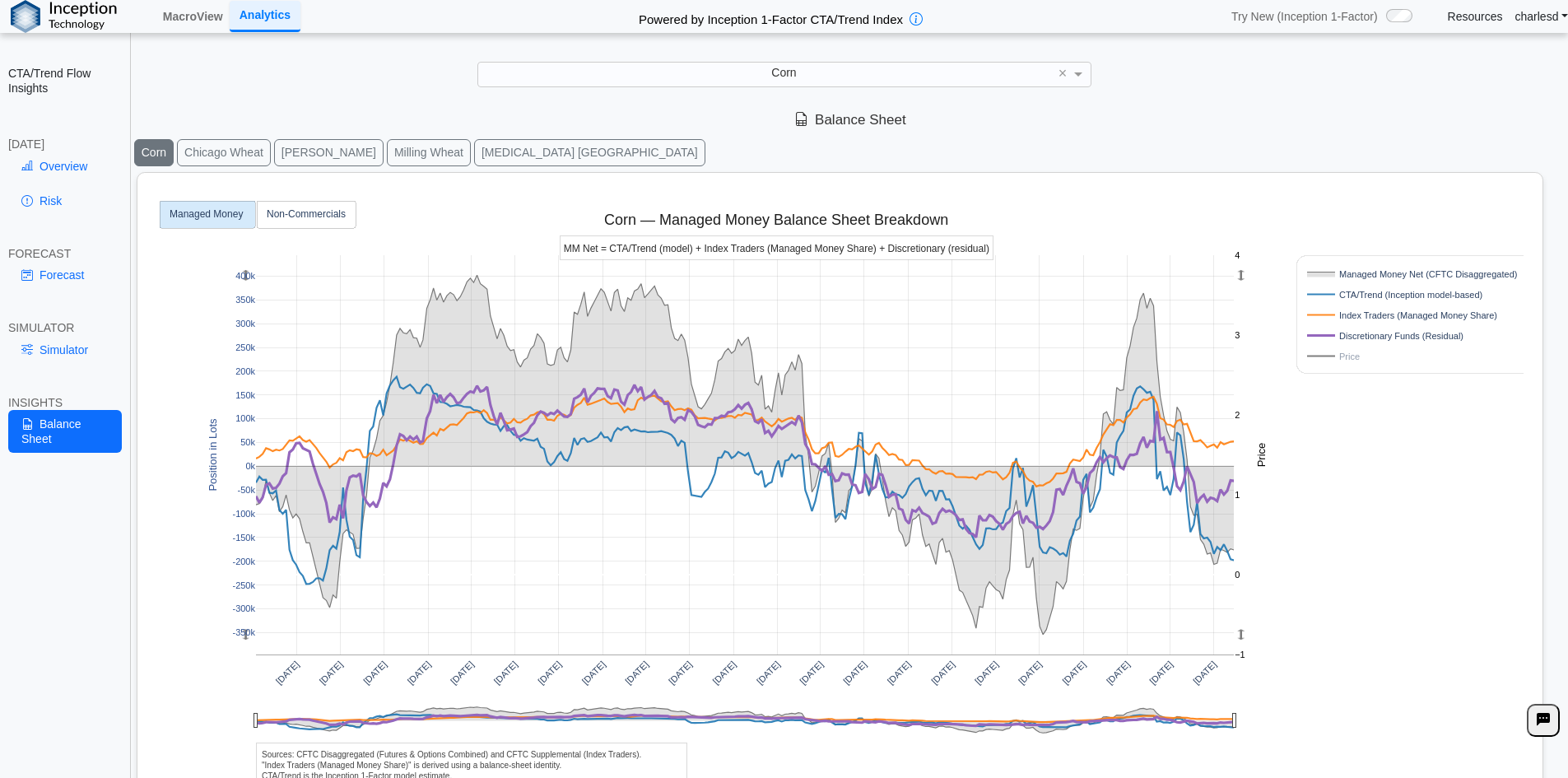
click at [1457, 25] on div "Try New (Inception 1-Factor) /1-factor-analytics /scenario Resources charlesd L…" at bounding box center [1391, 16] width 353 height 29
click at [1464, 22] on link "Resources" at bounding box center [1476, 17] width 56 height 15
click at [65, 170] on link "Overview" at bounding box center [65, 166] width 114 height 28
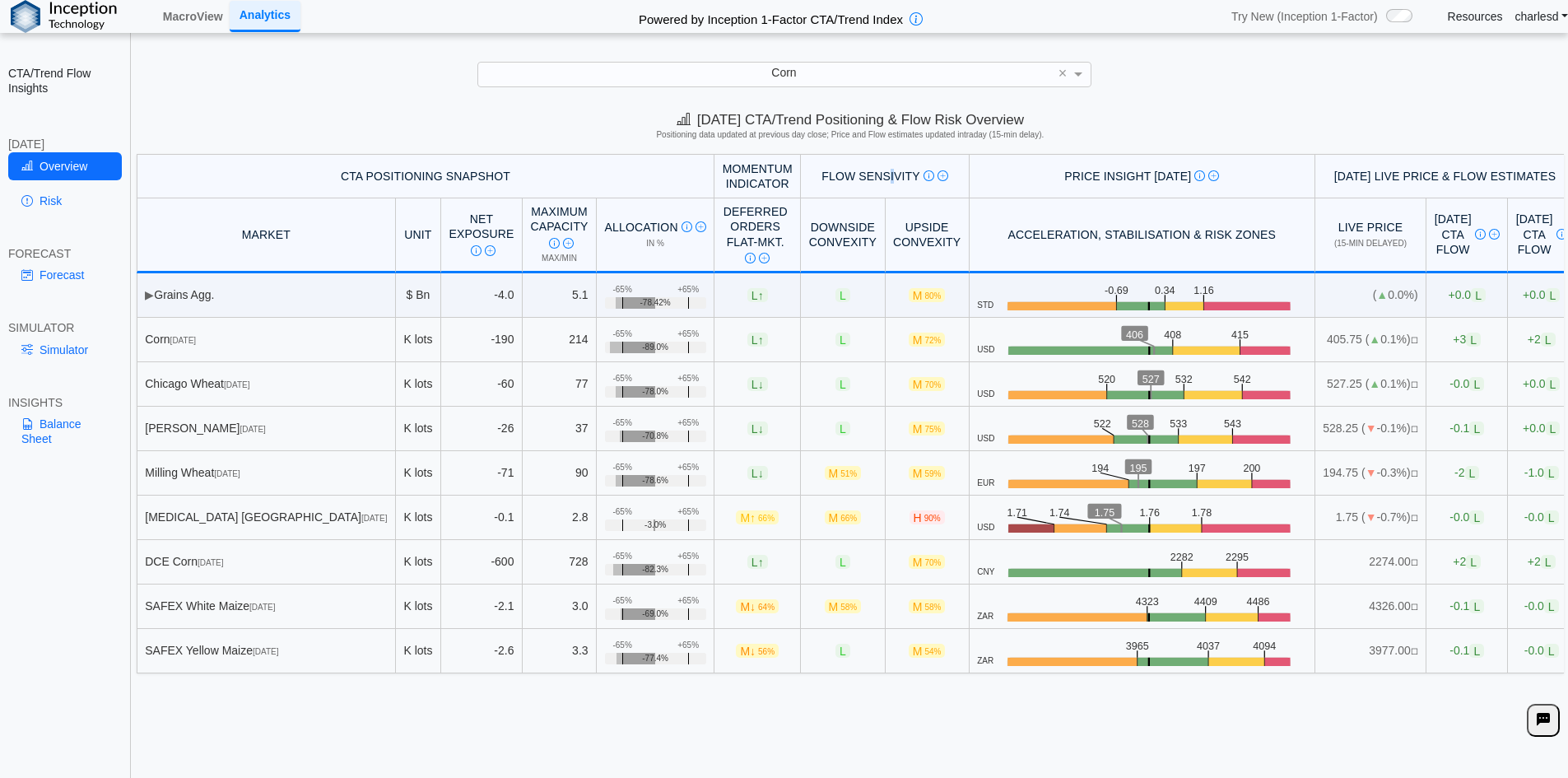
click at [825, 173] on div "Flow Sensivity Measures risk that small price moves trigger high CTA-driven flo…" at bounding box center [885, 176] width 152 height 15
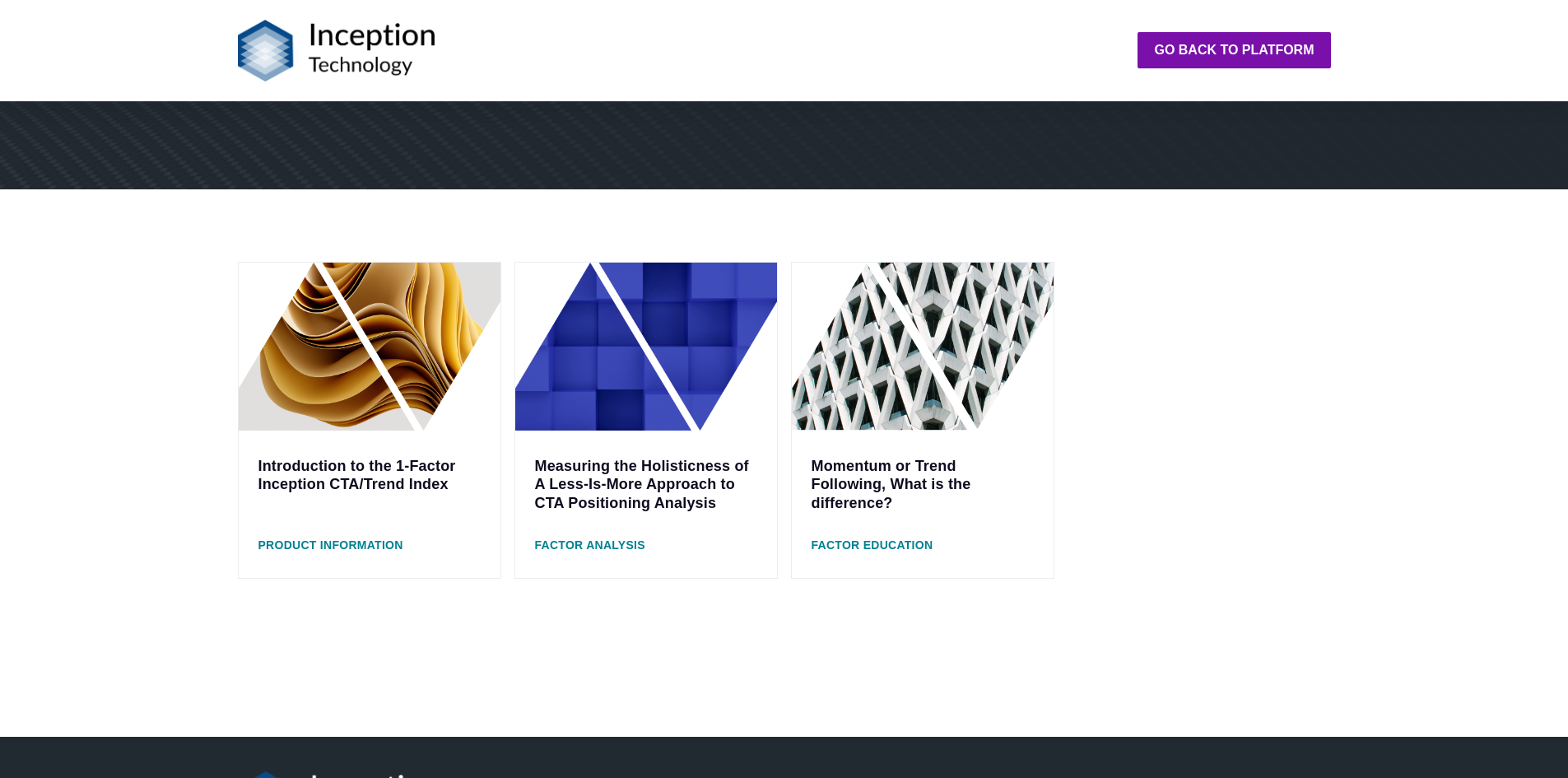
scroll to position [247, 0]
